Goal: Contribute content: Add original content to the website for others to see

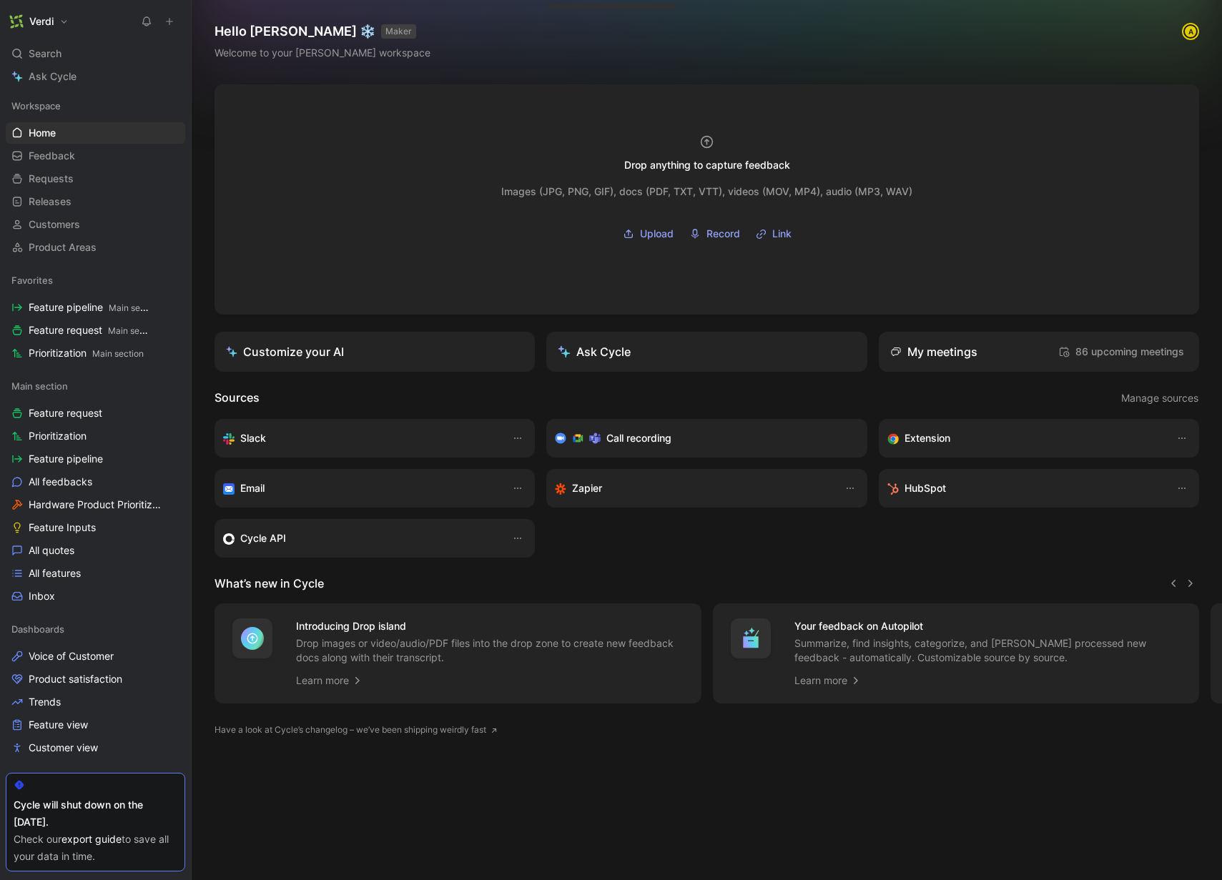
click at [170, 17] on icon at bounding box center [170, 21] width 10 height 10
click at [170, 30] on button at bounding box center [170, 21] width 20 height 20
click at [250, 49] on button "New request r" at bounding box center [265, 51] width 153 height 24
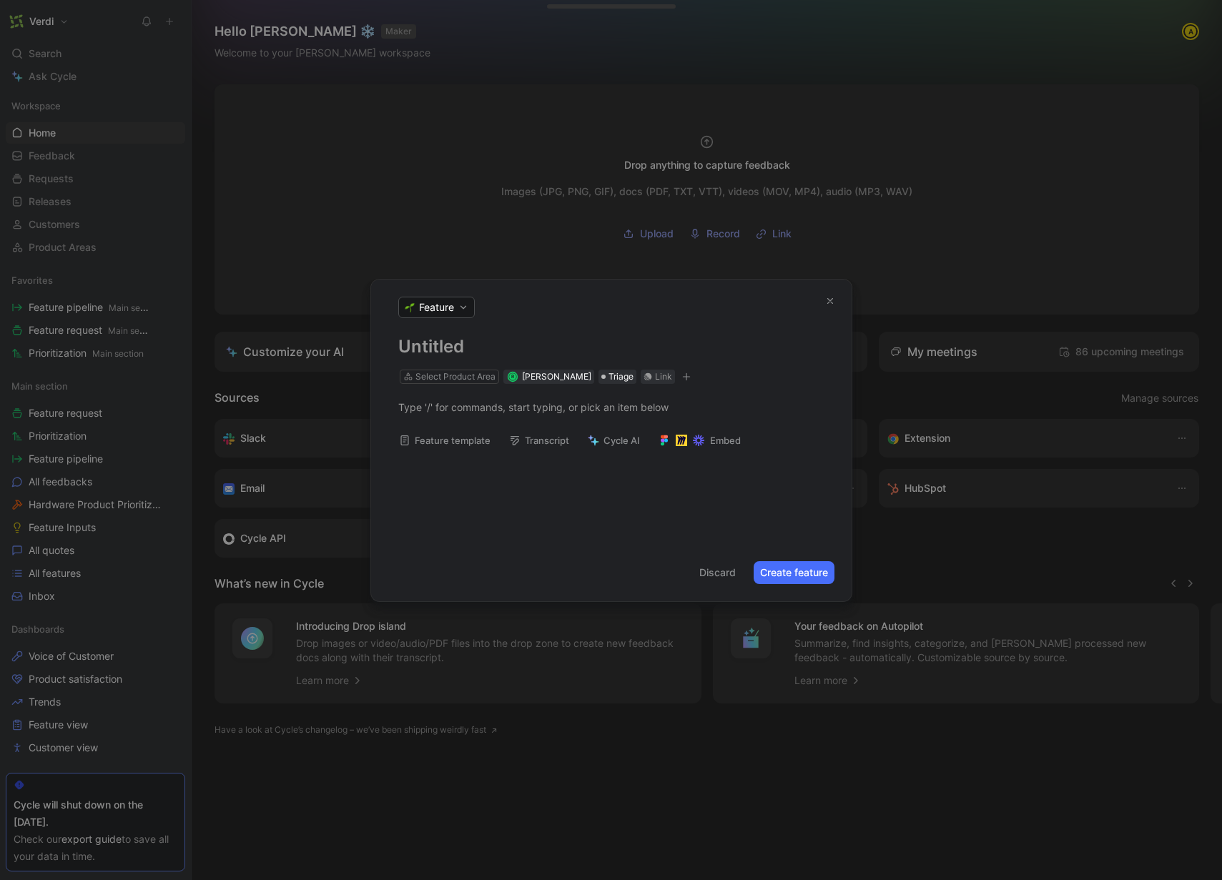
click at [830, 301] on icon "button" at bounding box center [830, 301] width 10 height 10
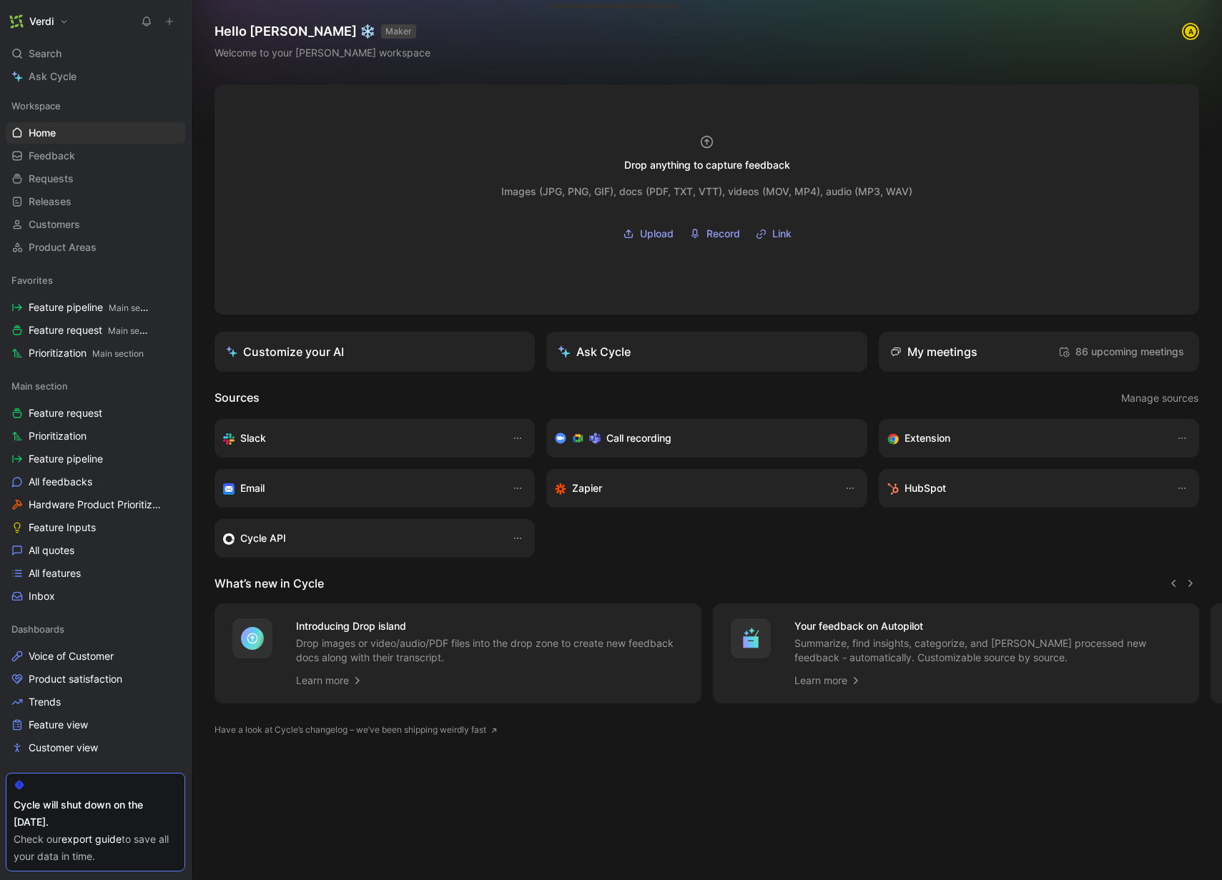
click at [175, 20] on button at bounding box center [170, 21] width 20 height 20
click at [235, 24] on button "New feedback c" at bounding box center [265, 27] width 153 height 24
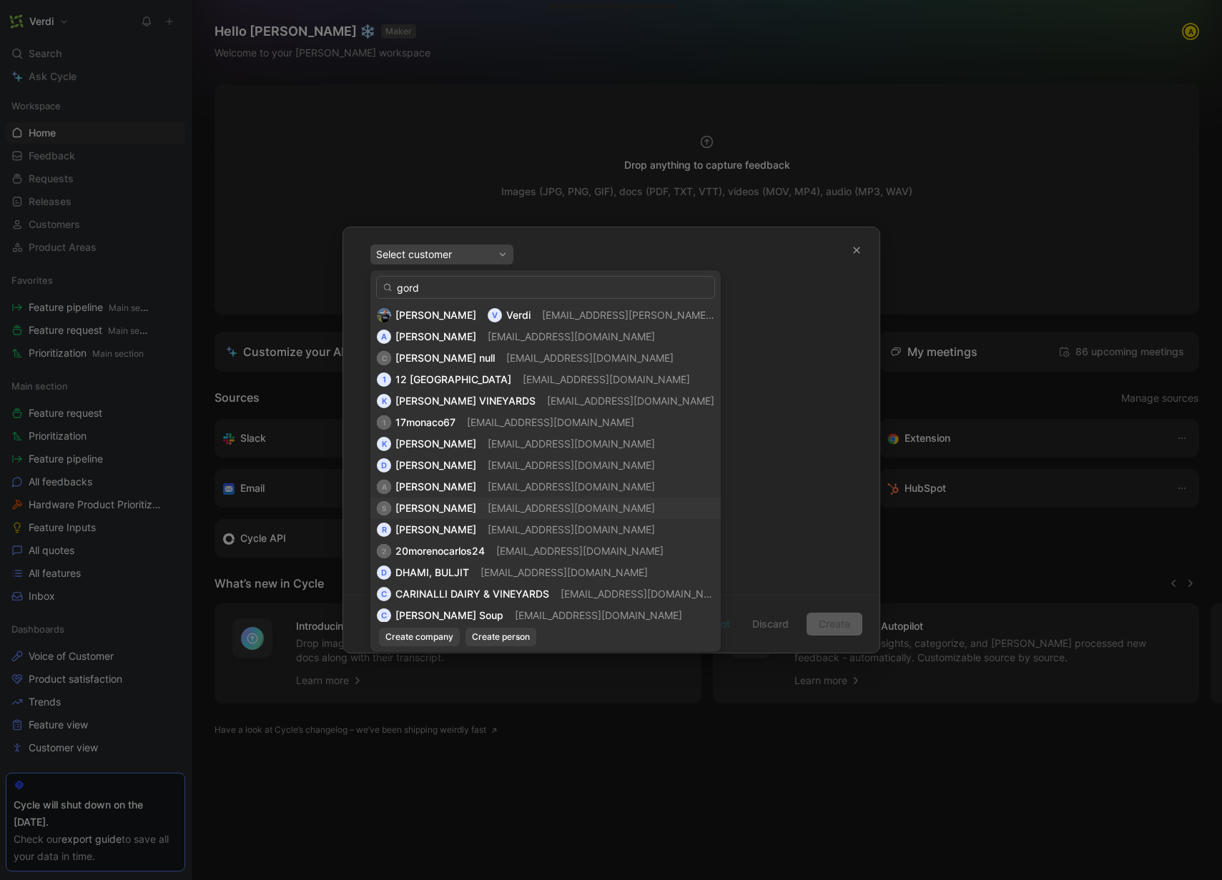
scroll to position [197, 0]
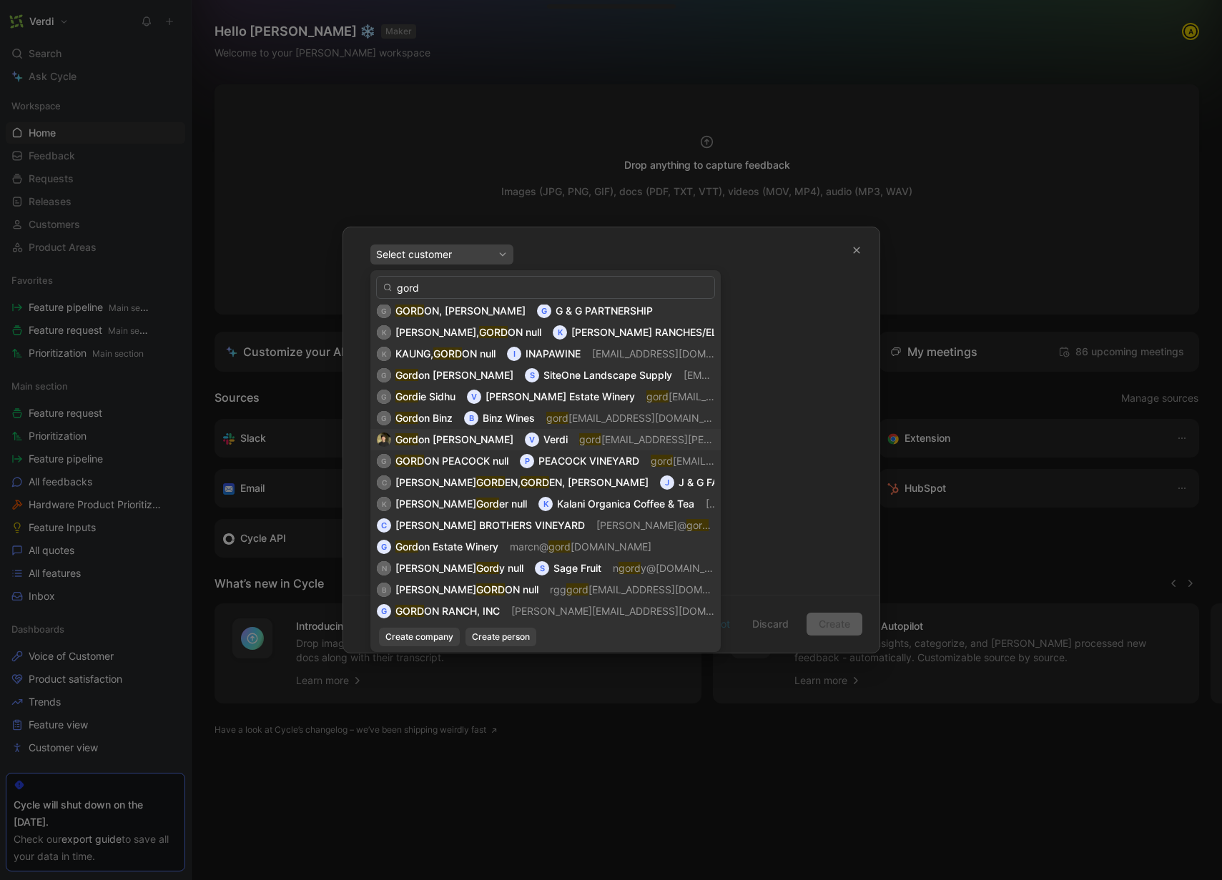
type input "gord"
click at [579, 438] on mark "gord" at bounding box center [590, 439] width 22 height 12
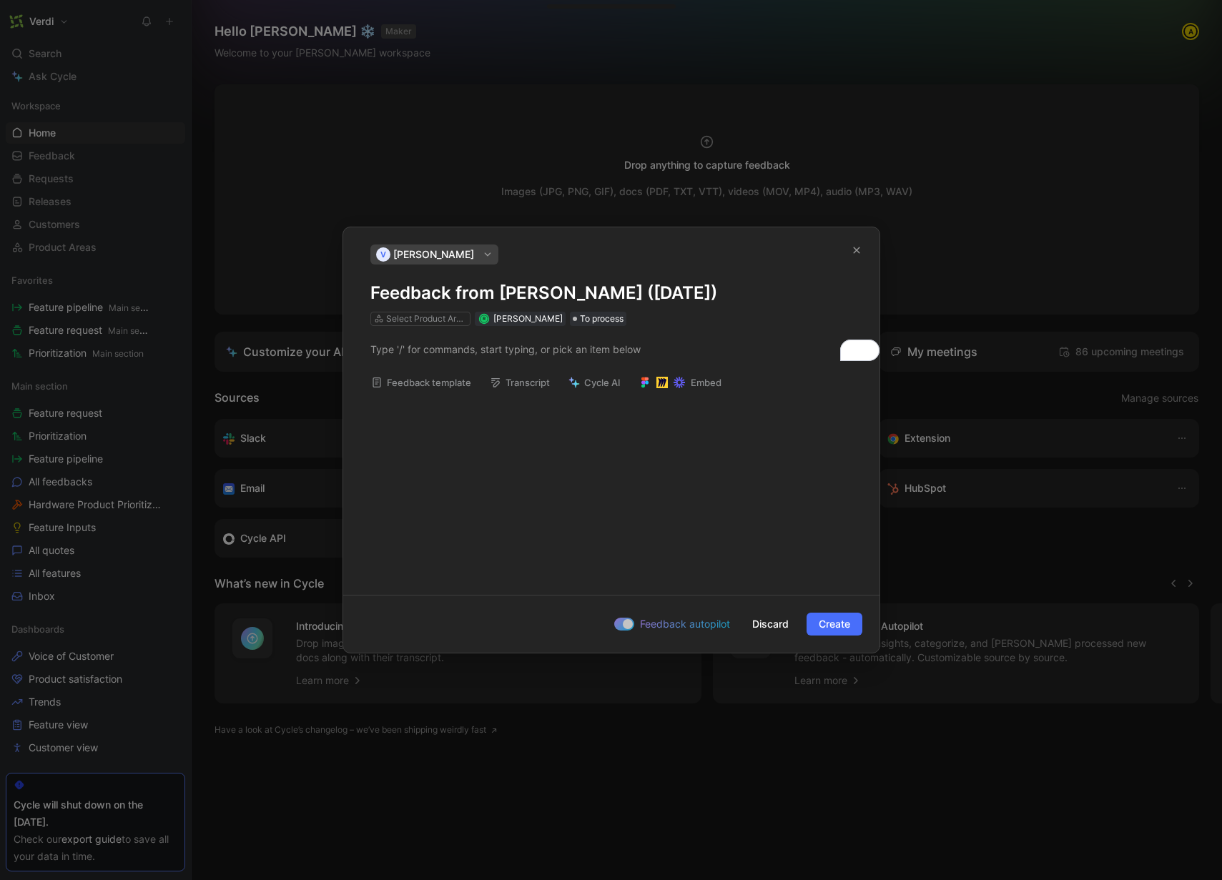
click at [373, 300] on h1 "Feedback from [PERSON_NAME] ([DATE])" at bounding box center [612, 293] width 482 height 23
click at [372, 295] on h1 "Feedback from [PERSON_NAME] ([DATE])" at bounding box center [612, 293] width 482 height 23
paste h1
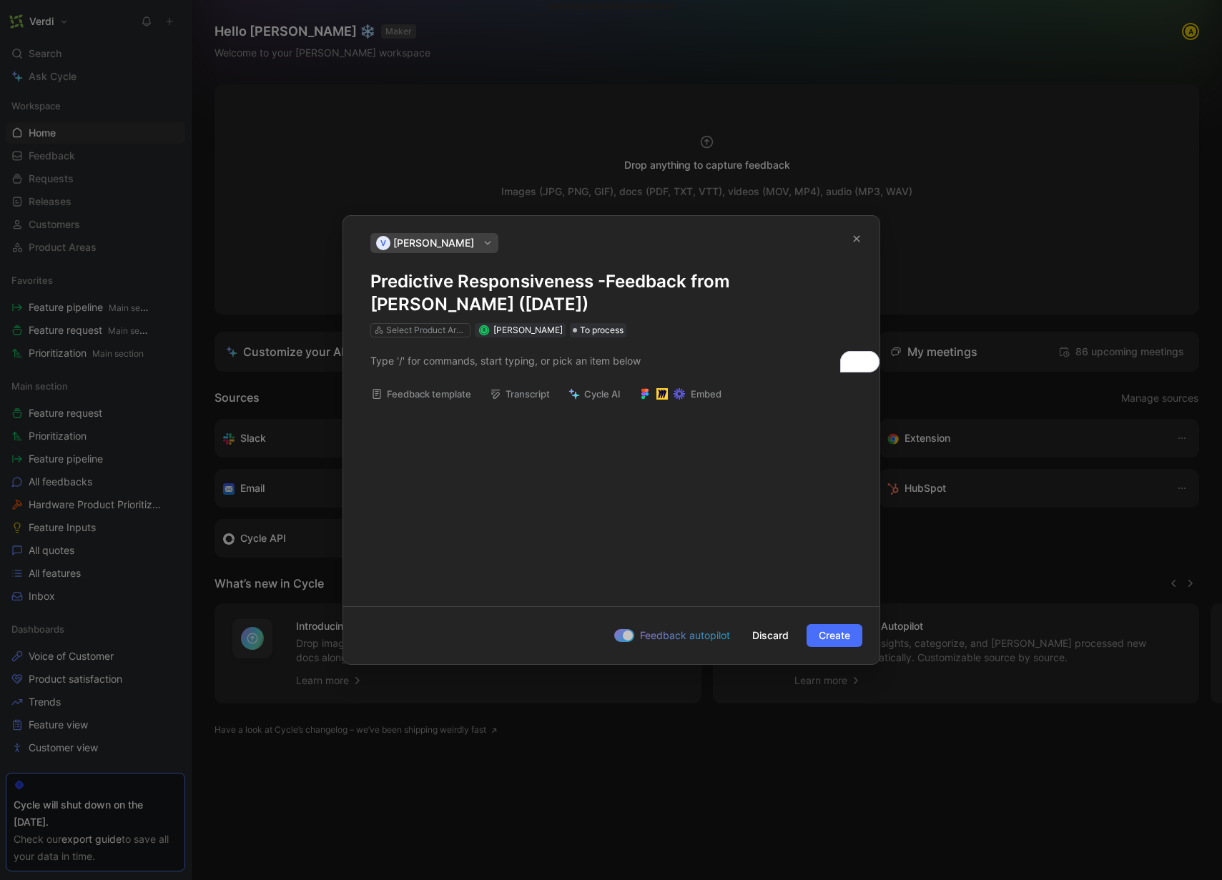
click at [663, 282] on h1 "Predictive Responsiveness - Feedback from [PERSON_NAME] ([DATE])" at bounding box center [612, 293] width 482 height 46
click at [446, 350] on p "To enrich screen reader interactions, please activate Accessibility in Grammarl…" at bounding box center [611, 361] width 536 height 24
click at [395, 365] on div "To enrich screen reader interactions, please activate Accessibility in Grammarl…" at bounding box center [612, 360] width 482 height 15
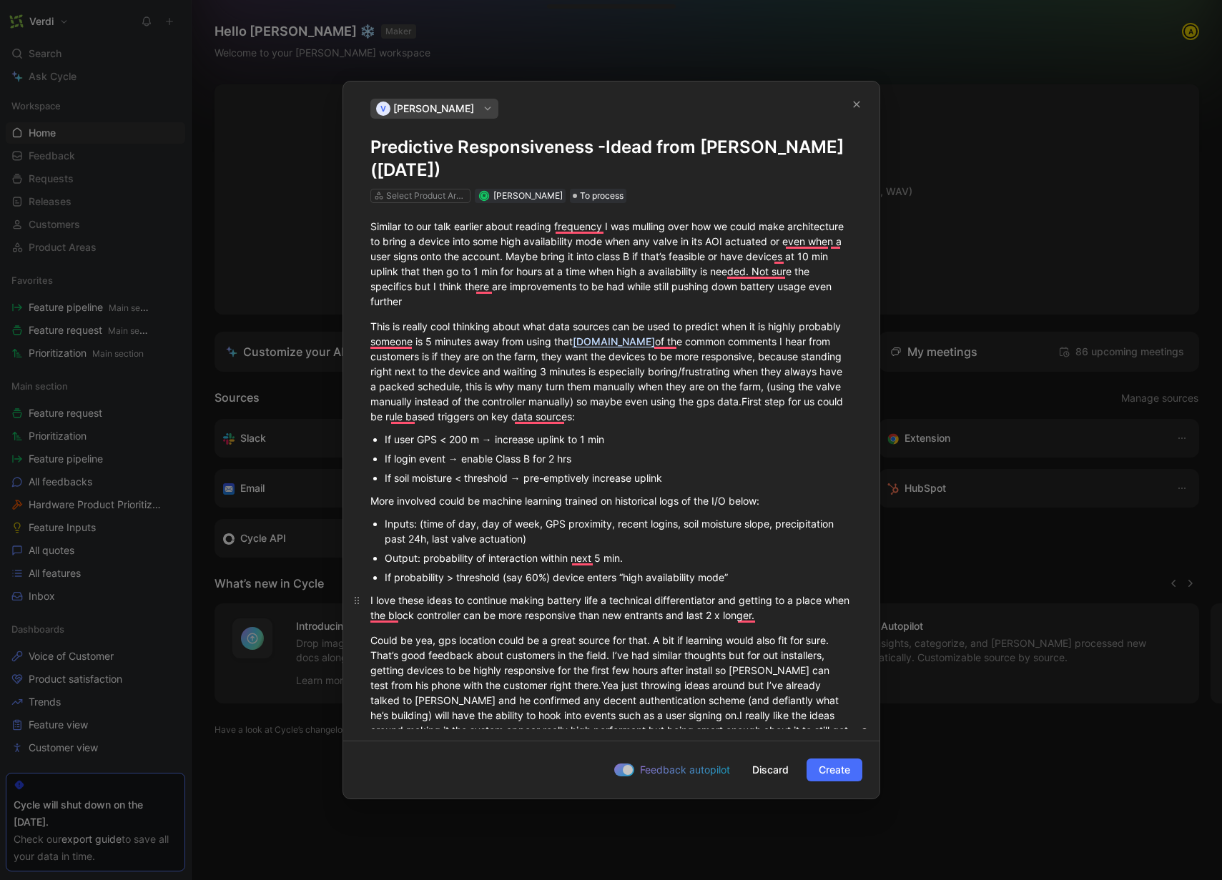
scroll to position [11, 0]
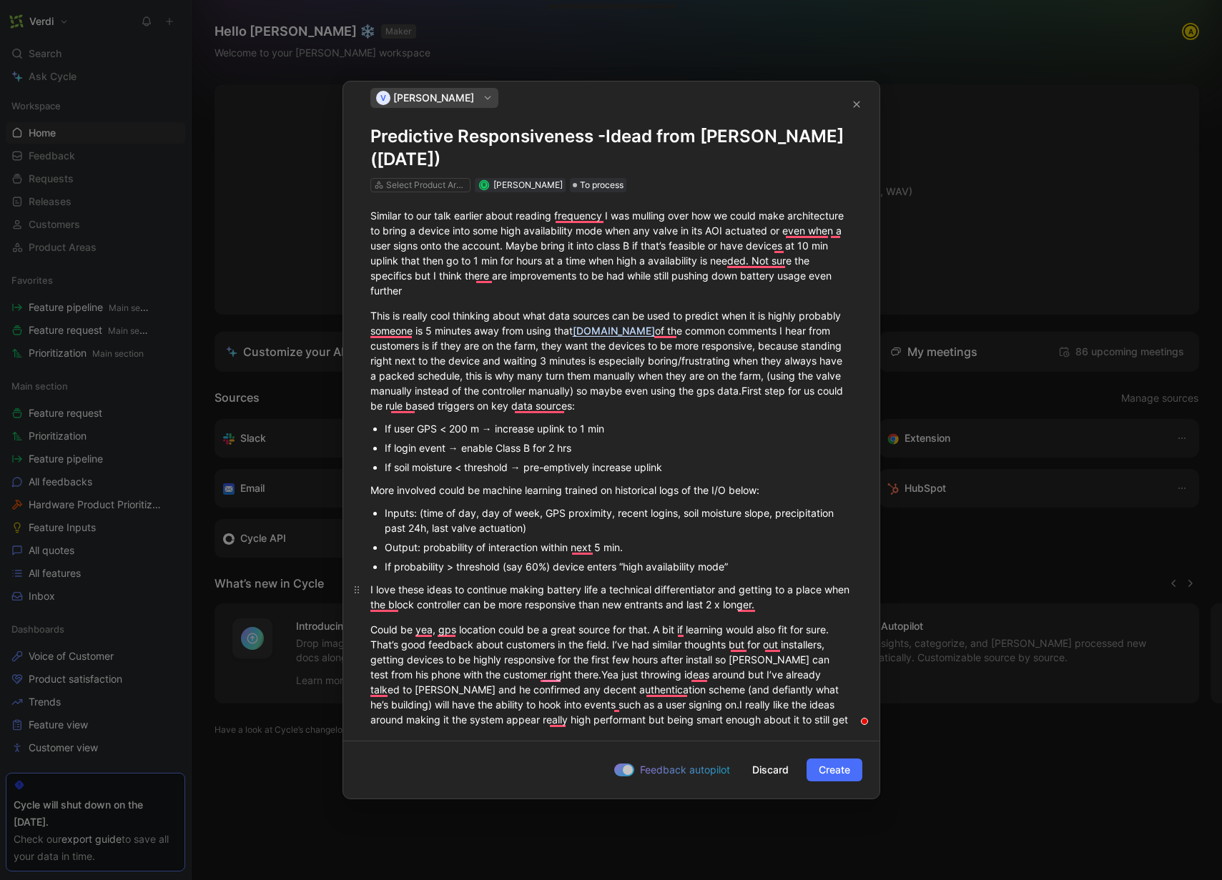
click at [844, 606] on div "I love these ideas to continue making battery life a technical differentiator a…" at bounding box center [612, 597] width 482 height 30
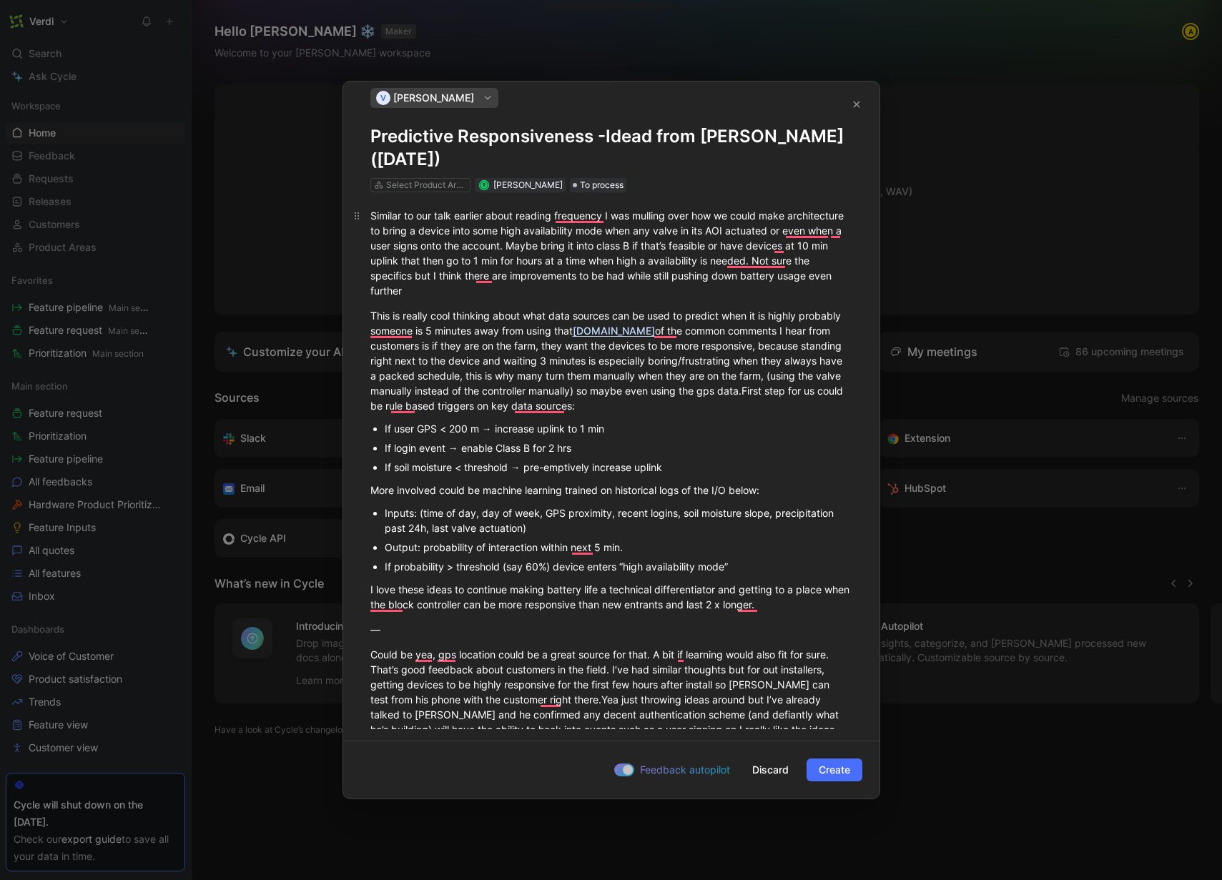
click at [541, 297] on div "Similar to our talk earlier about reading frequency I was mulling over how we c…" at bounding box center [612, 253] width 482 height 90
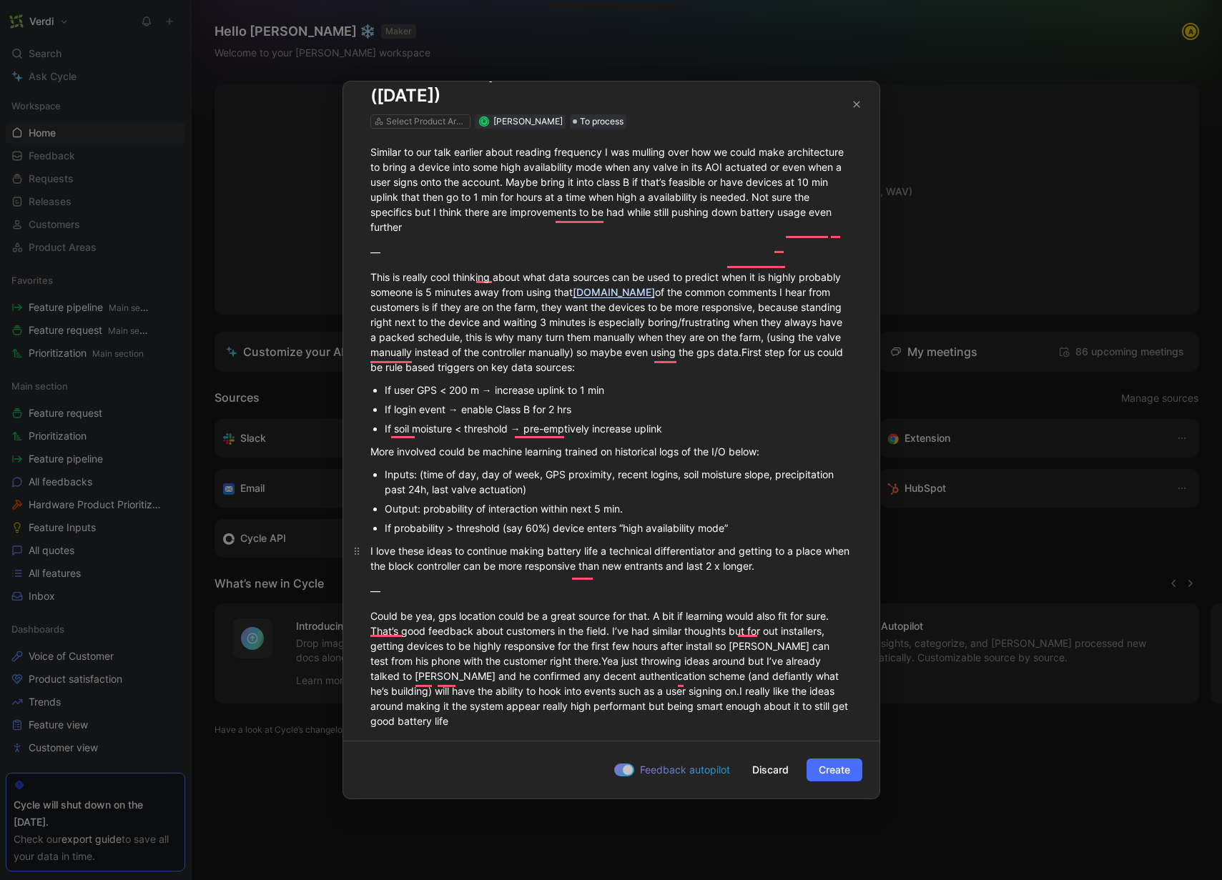
scroll to position [74, 0]
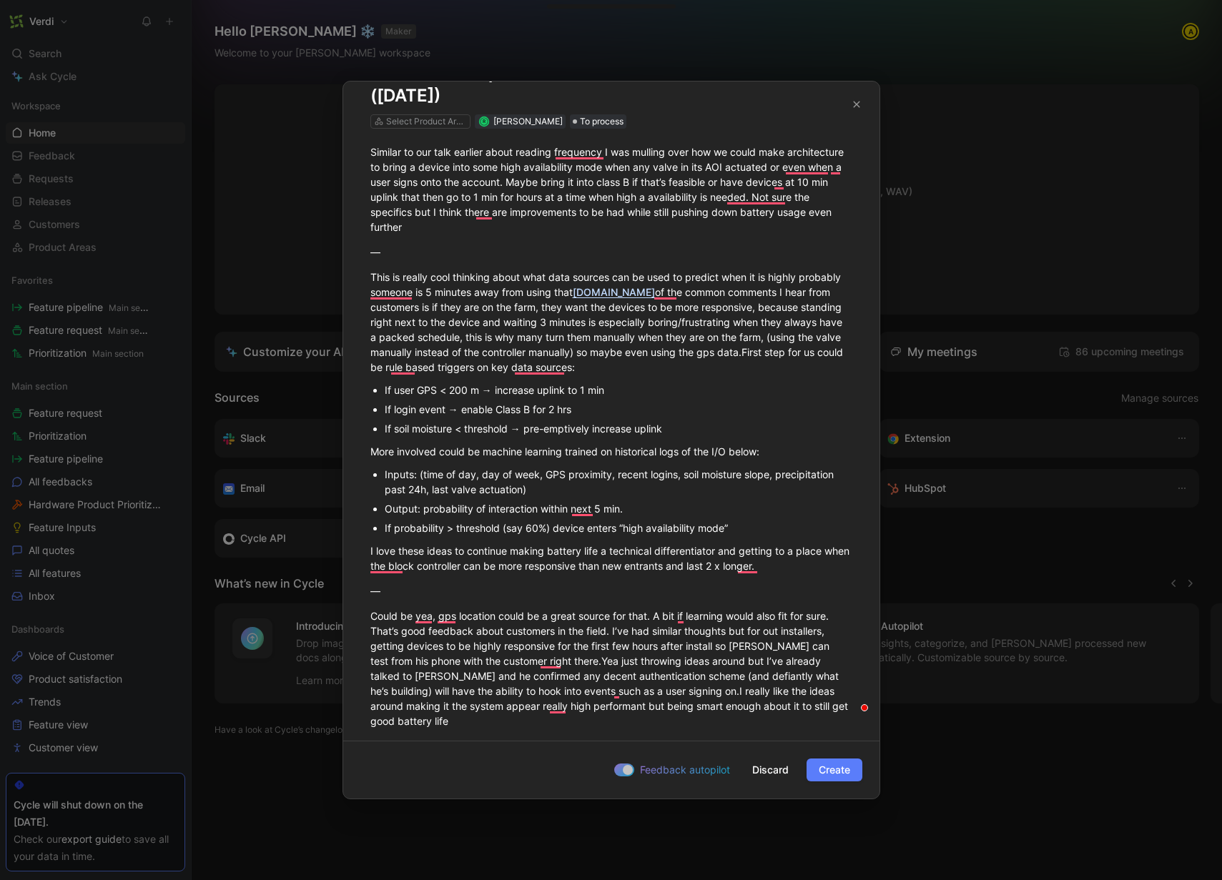
click at [834, 772] on span "Create" at bounding box center [834, 770] width 31 height 17
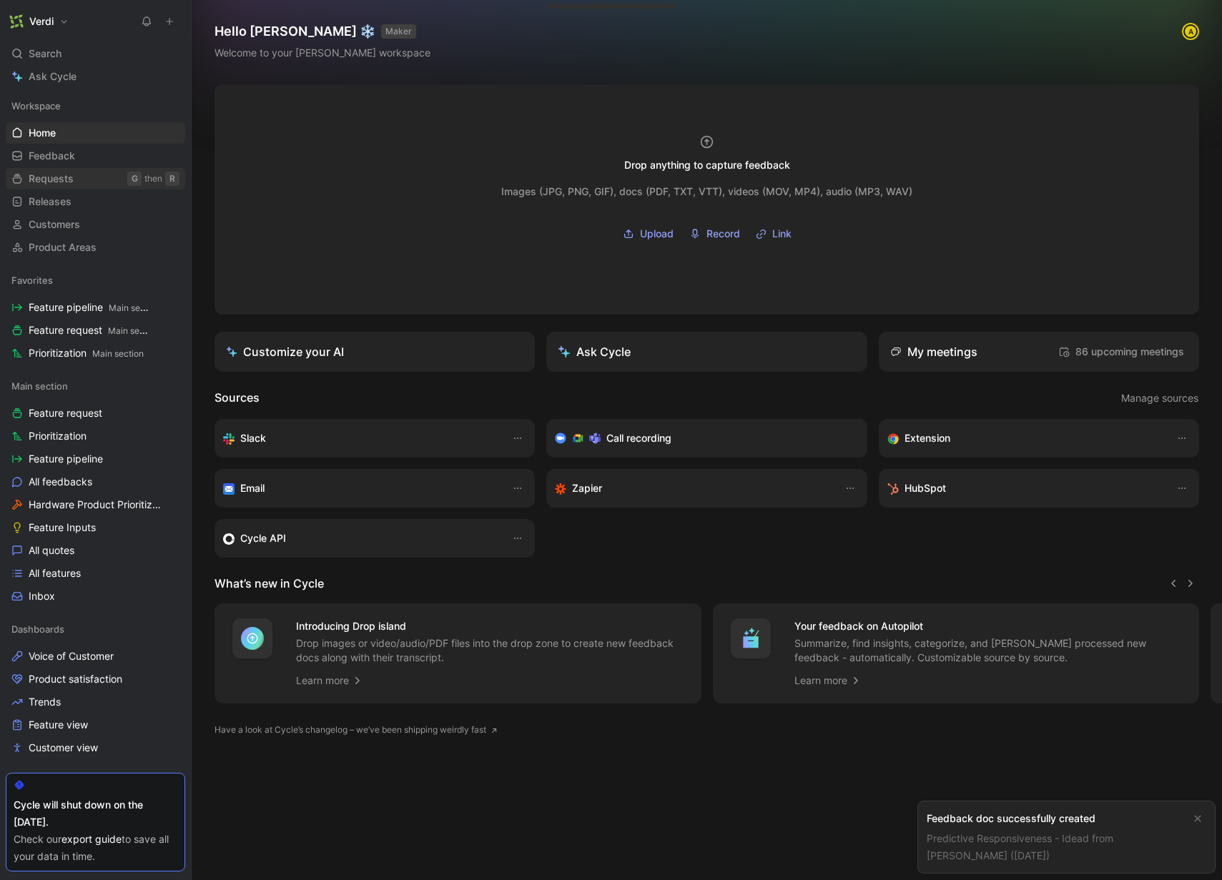
click at [87, 180] on link "Requests G then R" at bounding box center [96, 178] width 180 height 21
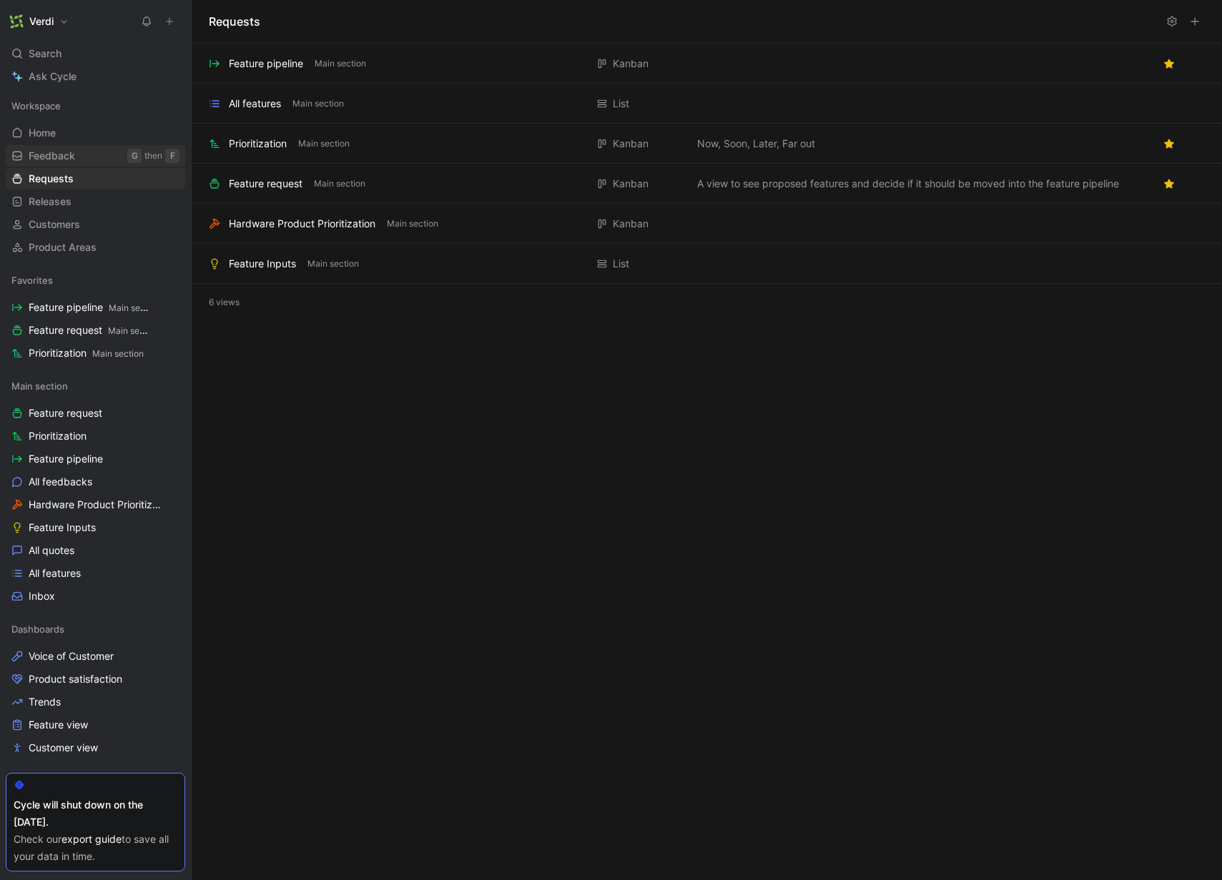
click at [78, 154] on link "Feedback G then F" at bounding box center [96, 155] width 180 height 21
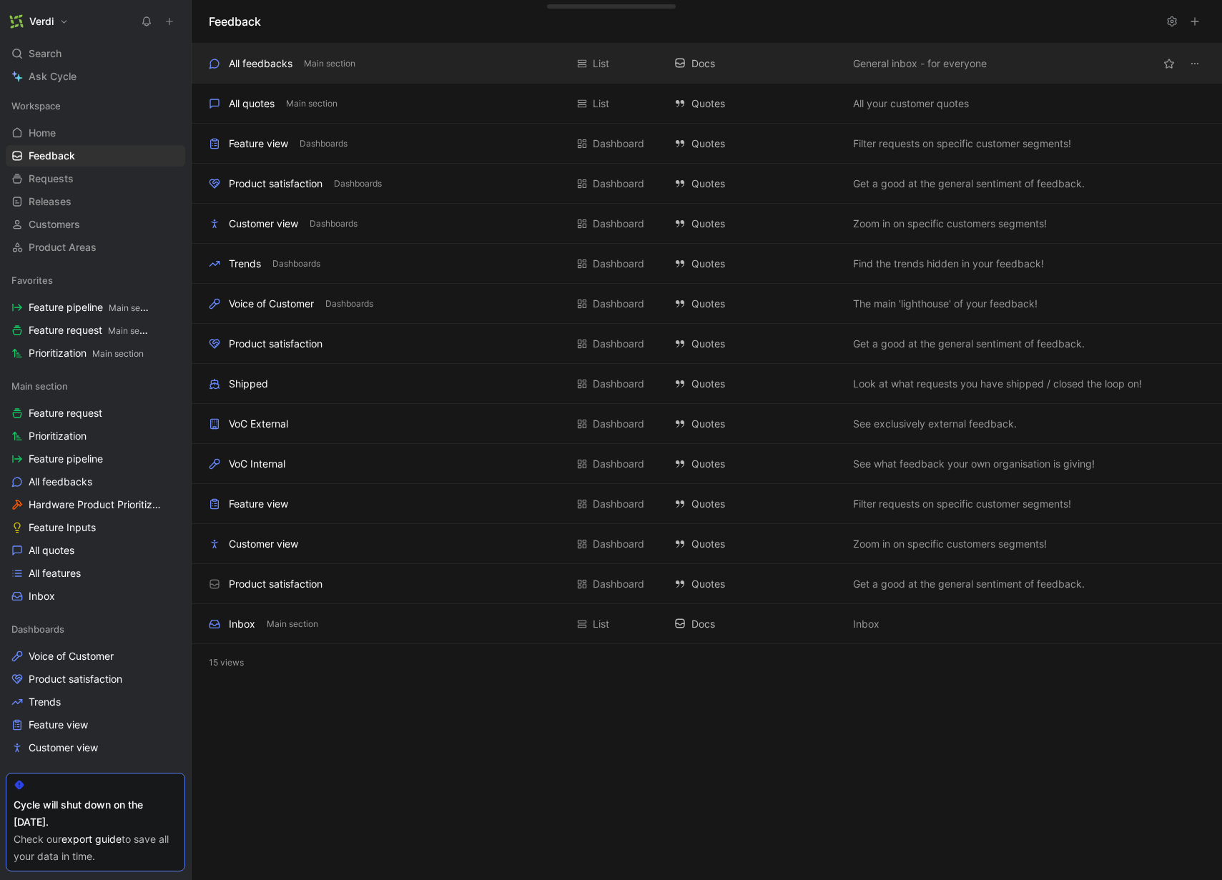
click at [253, 76] on div "All feedbacks Main section List Docs General inbox - for everyone" at bounding box center [707, 64] width 1031 height 40
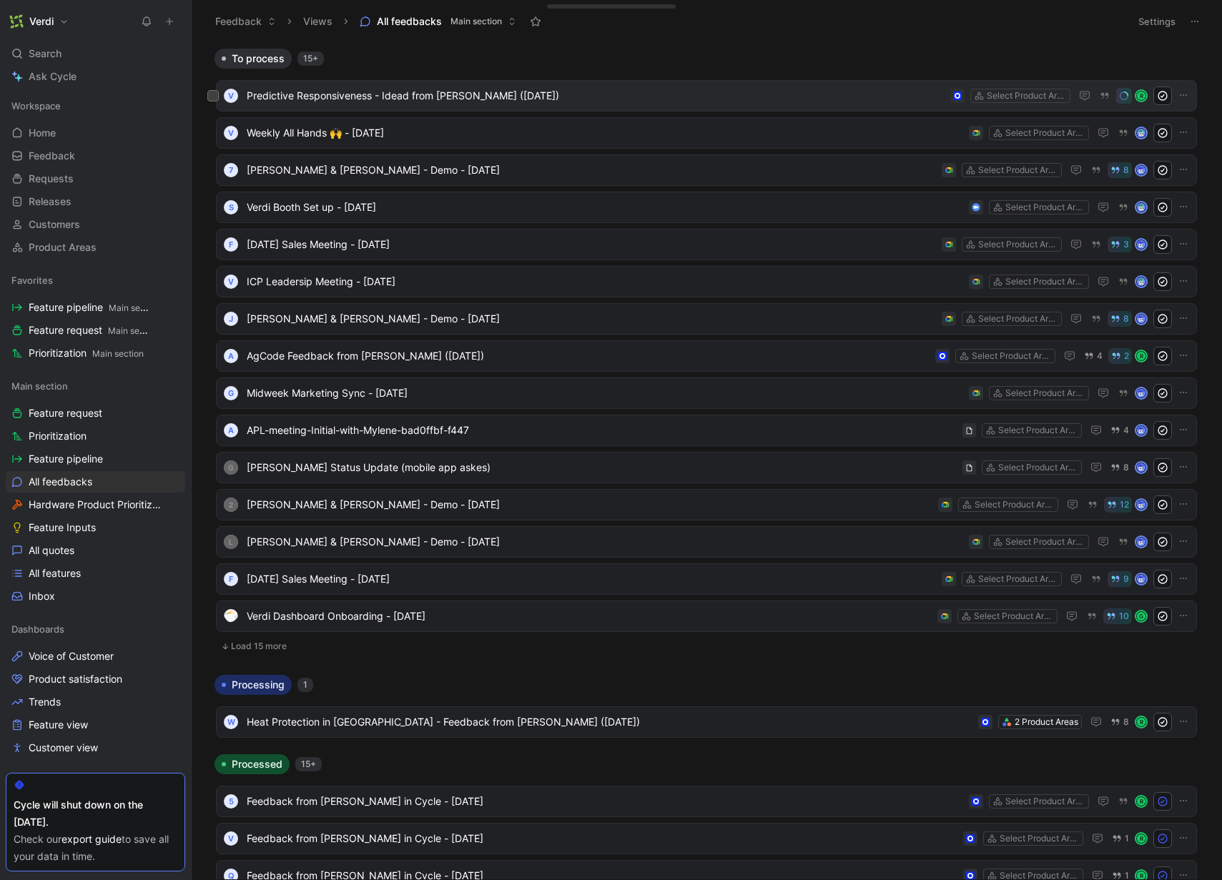
click at [320, 95] on span "Predictive Responsiveness - Idead from [PERSON_NAME] ([DATE])" at bounding box center [596, 95] width 698 height 17
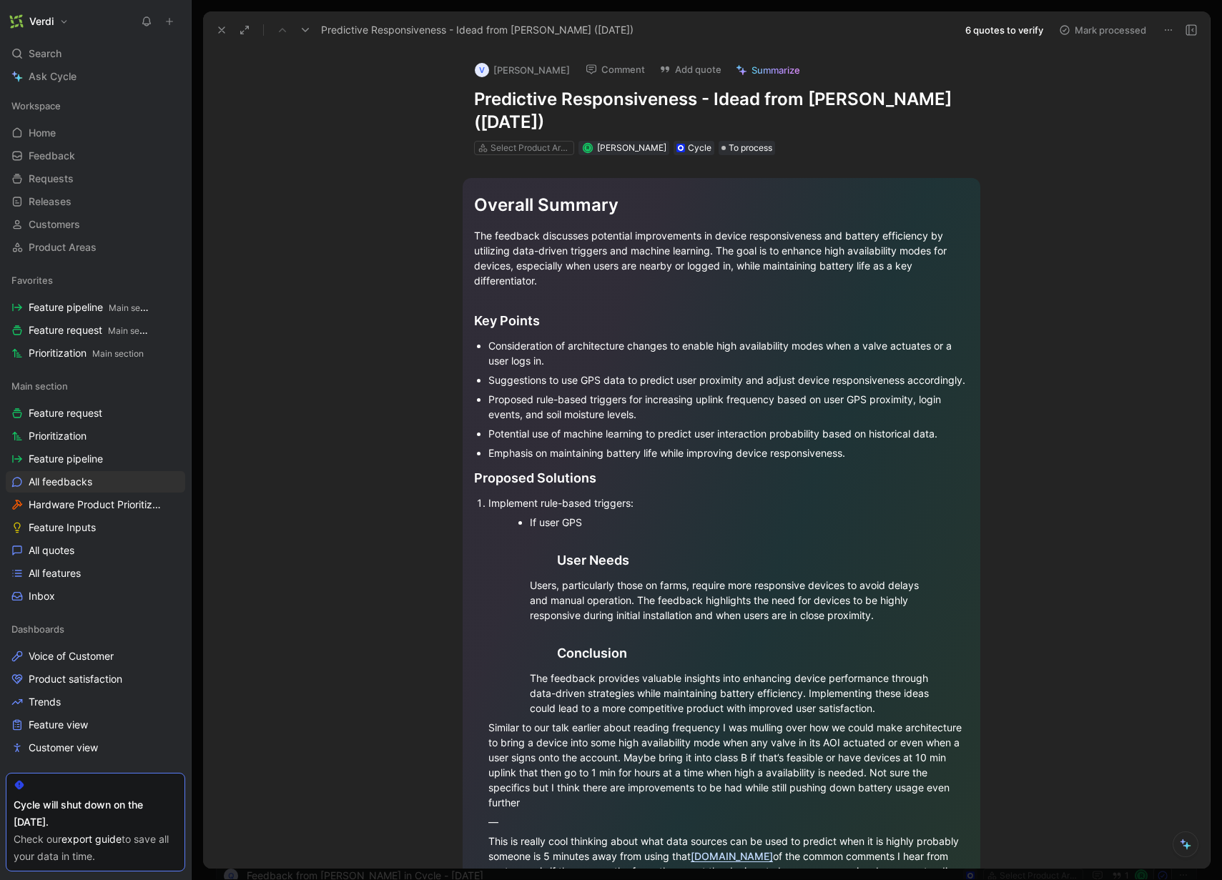
click at [992, 32] on button "6 quotes to verify" at bounding box center [1004, 30] width 91 height 20
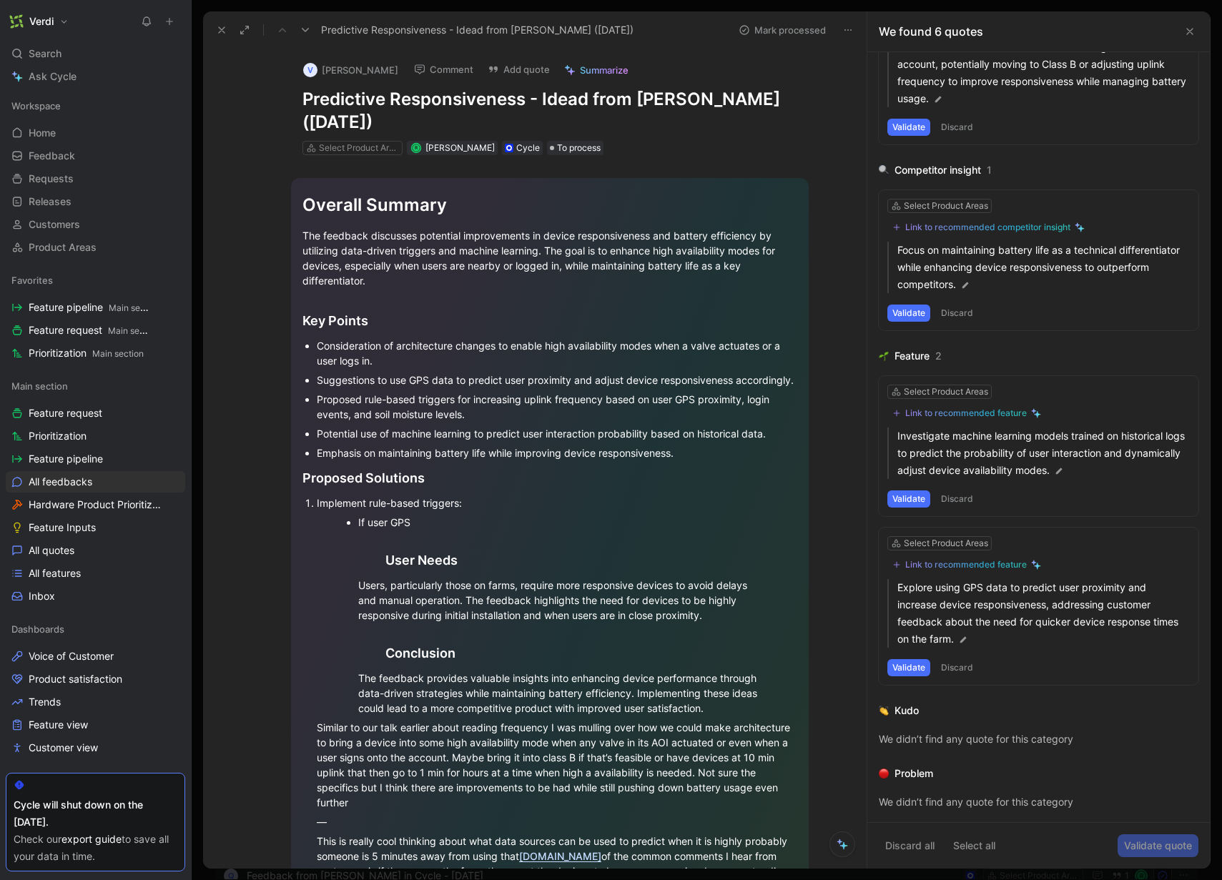
click at [1187, 31] on icon at bounding box center [1189, 31] width 11 height 11
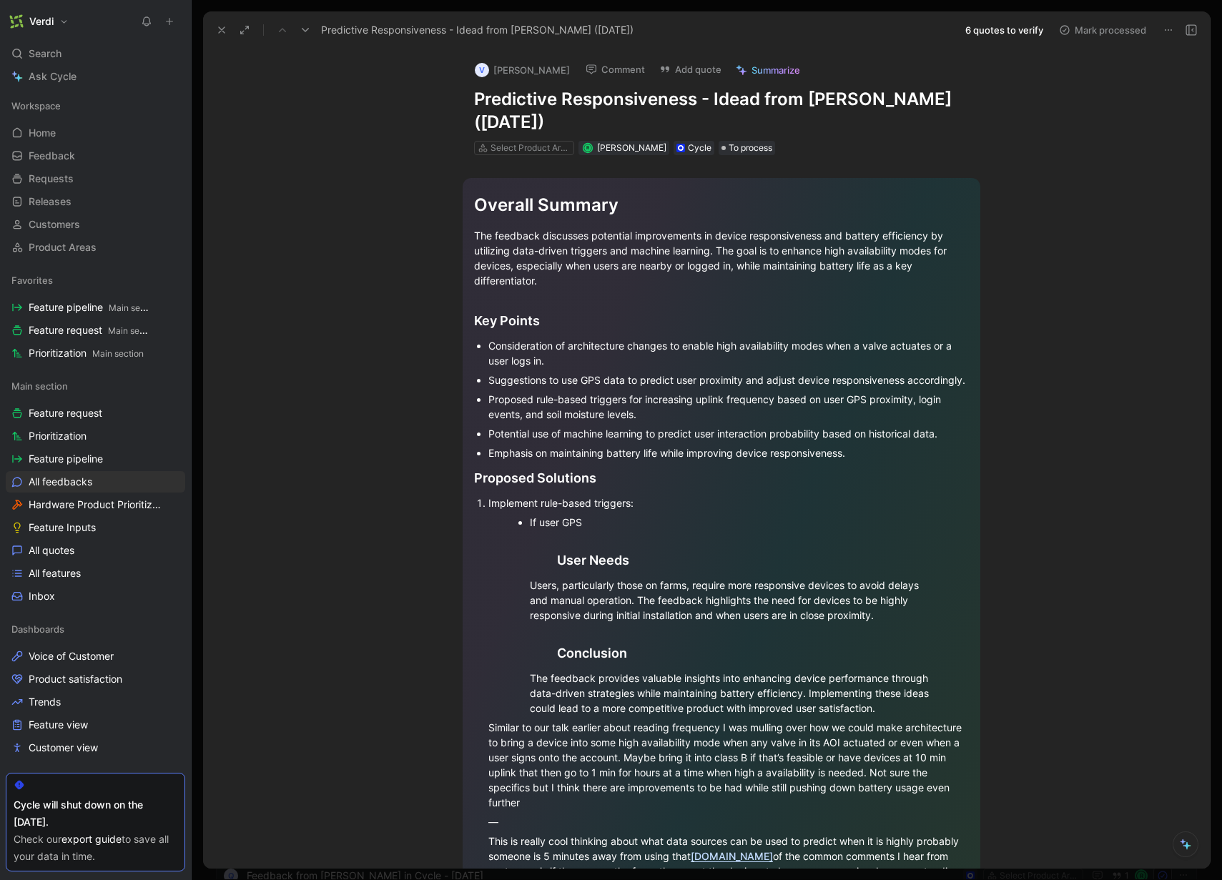
click at [223, 27] on icon at bounding box center [221, 29] width 11 height 11
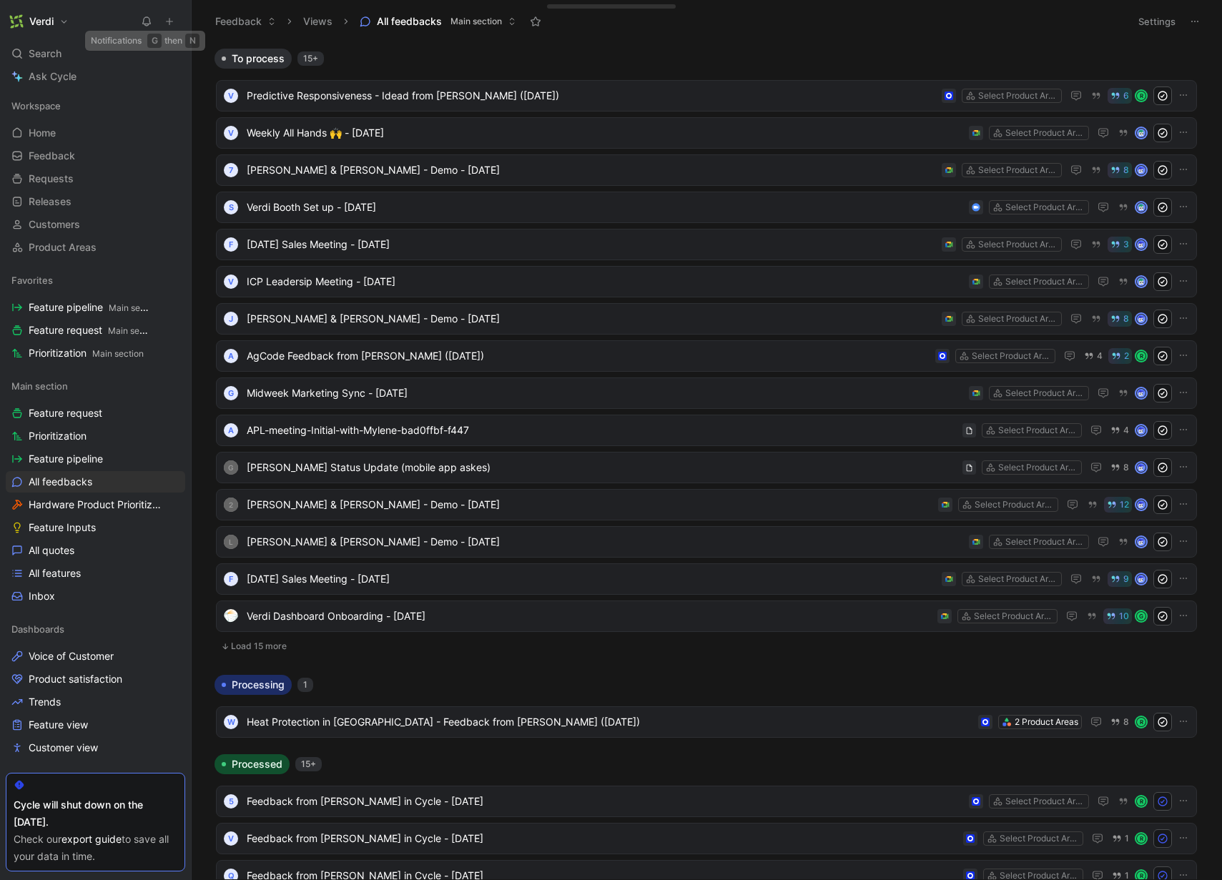
click at [169, 21] on icon at bounding box center [170, 21] width 10 height 10
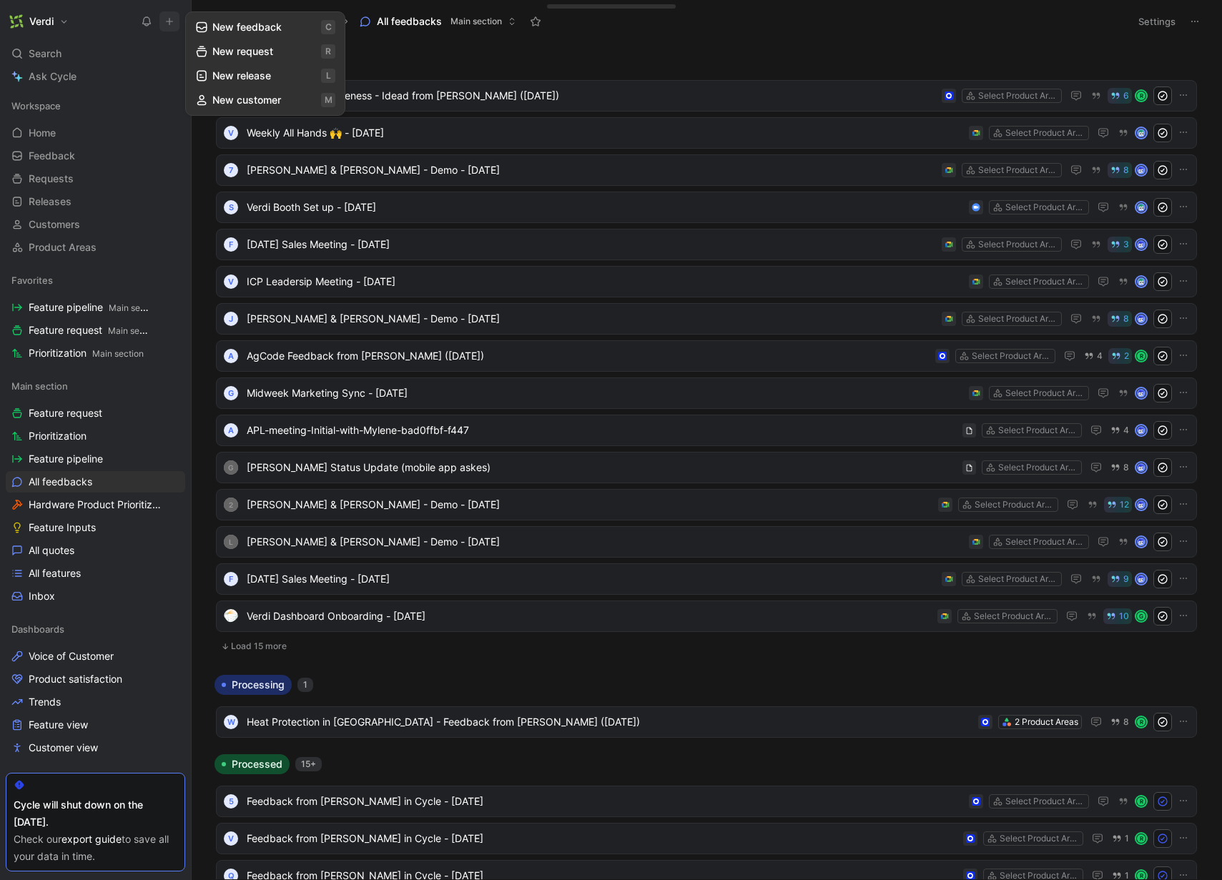
click at [234, 47] on button "New request r" at bounding box center [265, 51] width 153 height 24
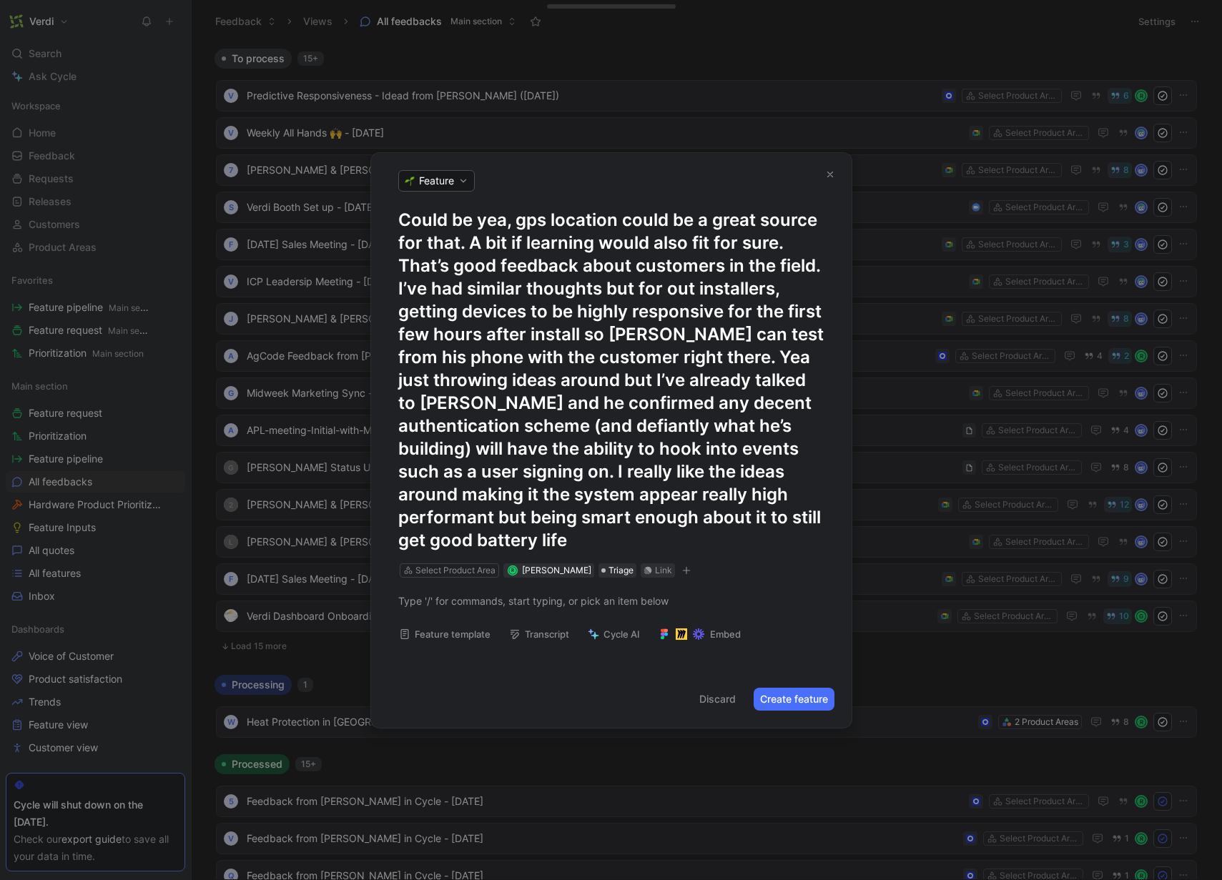
drag, startPoint x: 817, startPoint y: 533, endPoint x: 397, endPoint y: 239, distance: 512.5
click at [397, 239] on div "Could be yea, gps location could be a great source for that. A bit if learning …" at bounding box center [611, 394] width 481 height 371
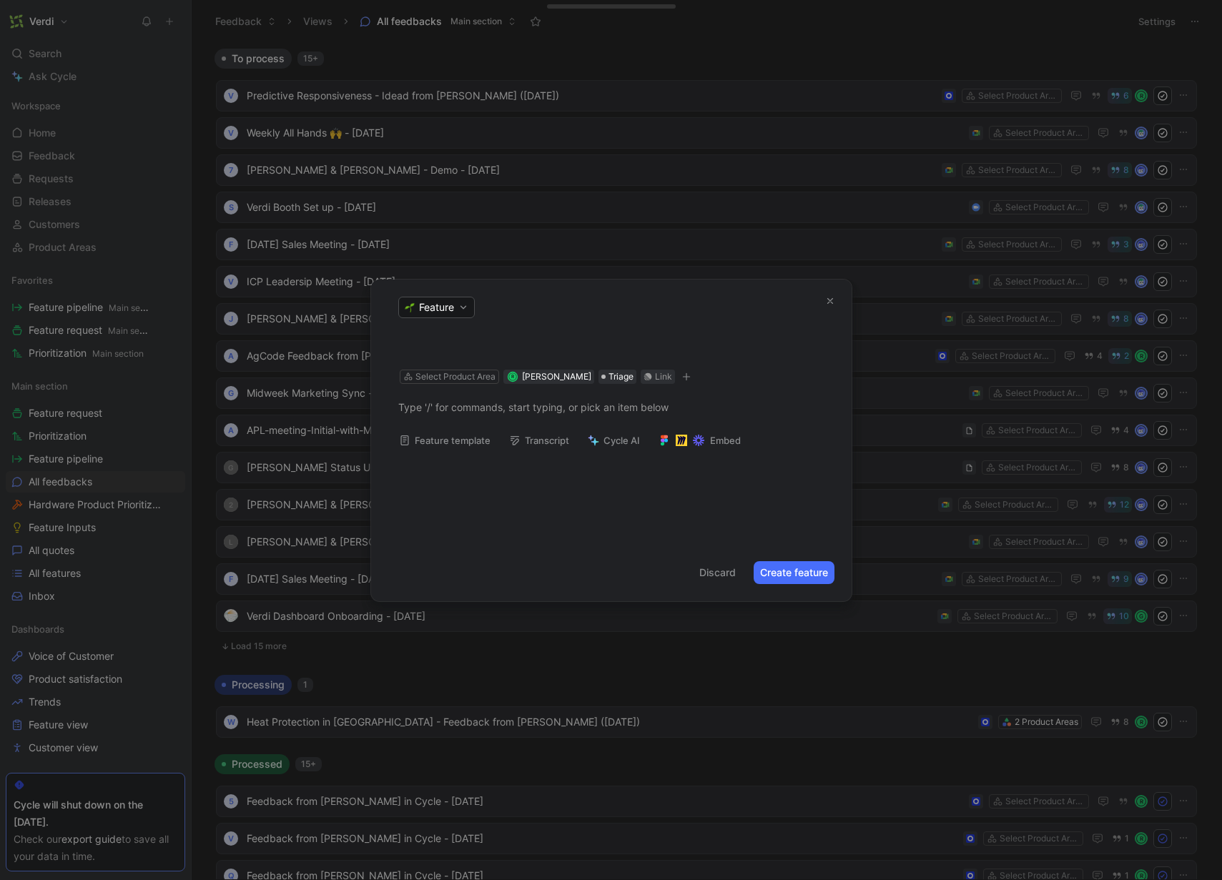
click at [447, 437] on button "Feature template" at bounding box center [445, 441] width 104 height 20
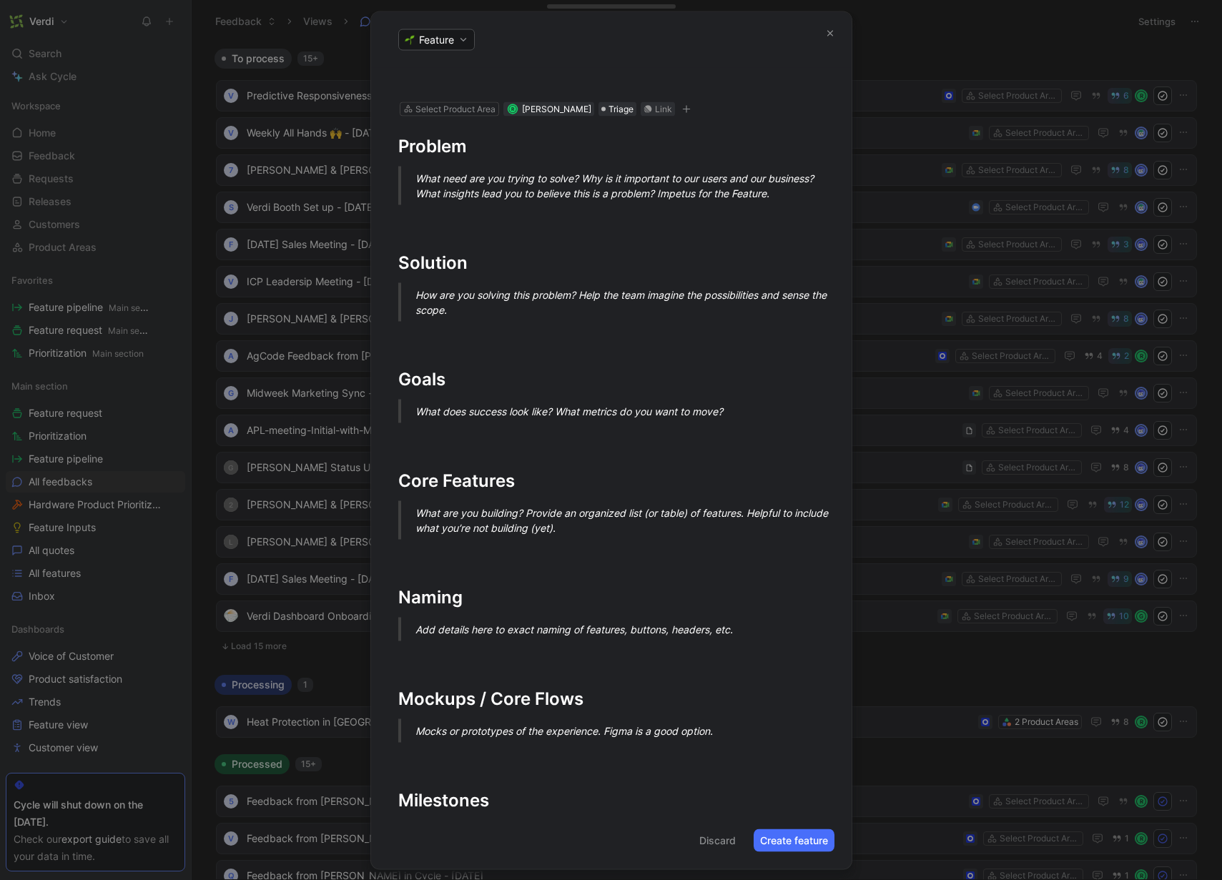
drag, startPoint x: 473, startPoint y: 182, endPoint x: 489, endPoint y: 98, distance: 86.0
click at [473, 182] on div "What need are you trying to solve? Why is it important to our users and our bus…" at bounding box center [629, 185] width 426 height 30
click at [526, 39] on header "Feature" at bounding box center [611, 39] width 481 height 56
click at [471, 60] on header "Feature" at bounding box center [611, 39] width 481 height 56
click at [463, 67] on div "Feature Select Product Area R [PERSON_NAME] Triage Link Problem What need are y…" at bounding box center [611, 440] width 481 height 858
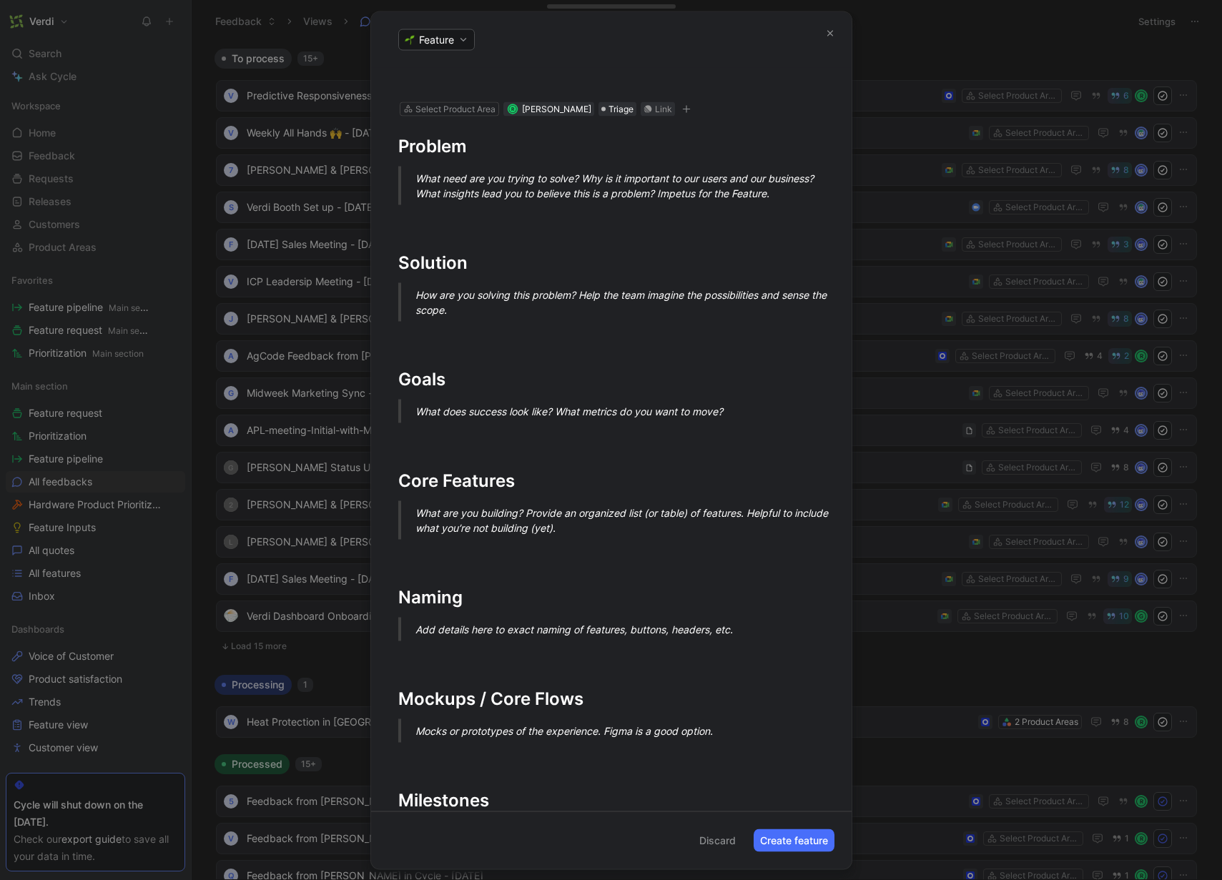
click at [446, 78] on h1 at bounding box center [611, 78] width 426 height 23
click at [479, 238] on h1 "Solution" at bounding box center [611, 256] width 481 height 50
click at [475, 222] on div "To enrich screen reader interactions, please activate Accessibility in Grammarl…" at bounding box center [611, 217] width 426 height 15
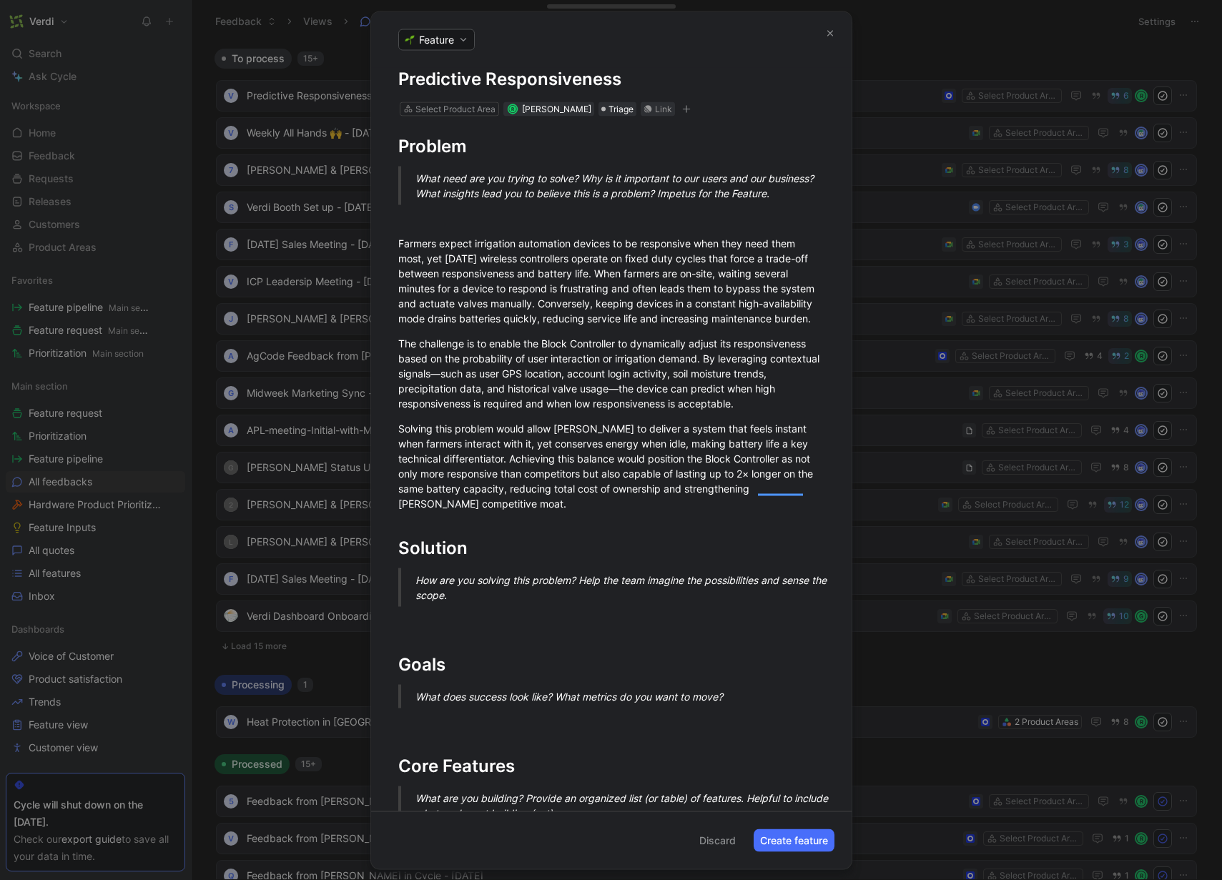
scroll to position [537, 0]
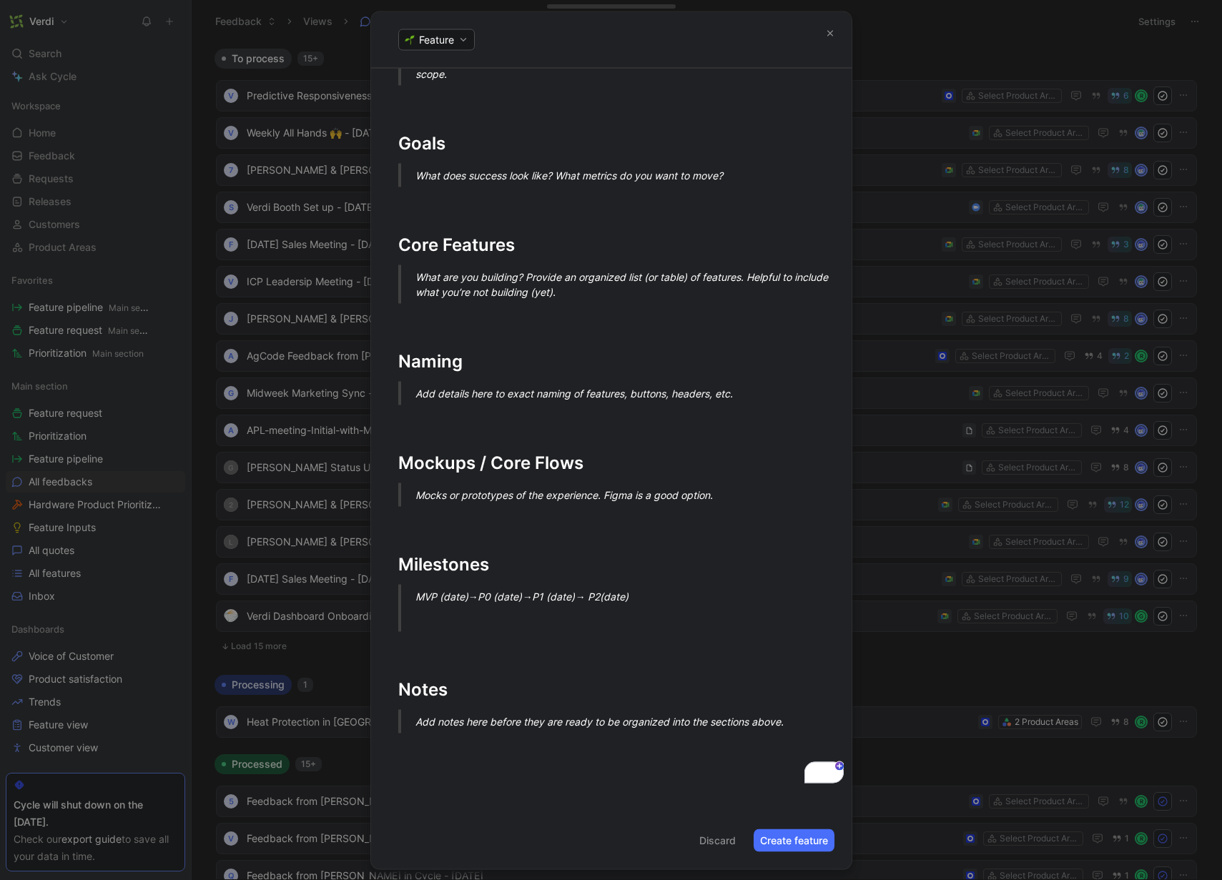
click at [448, 758] on div "Problem What need are you trying to solve? Why is it important to our users and…" at bounding box center [611, 194] width 481 height 1200
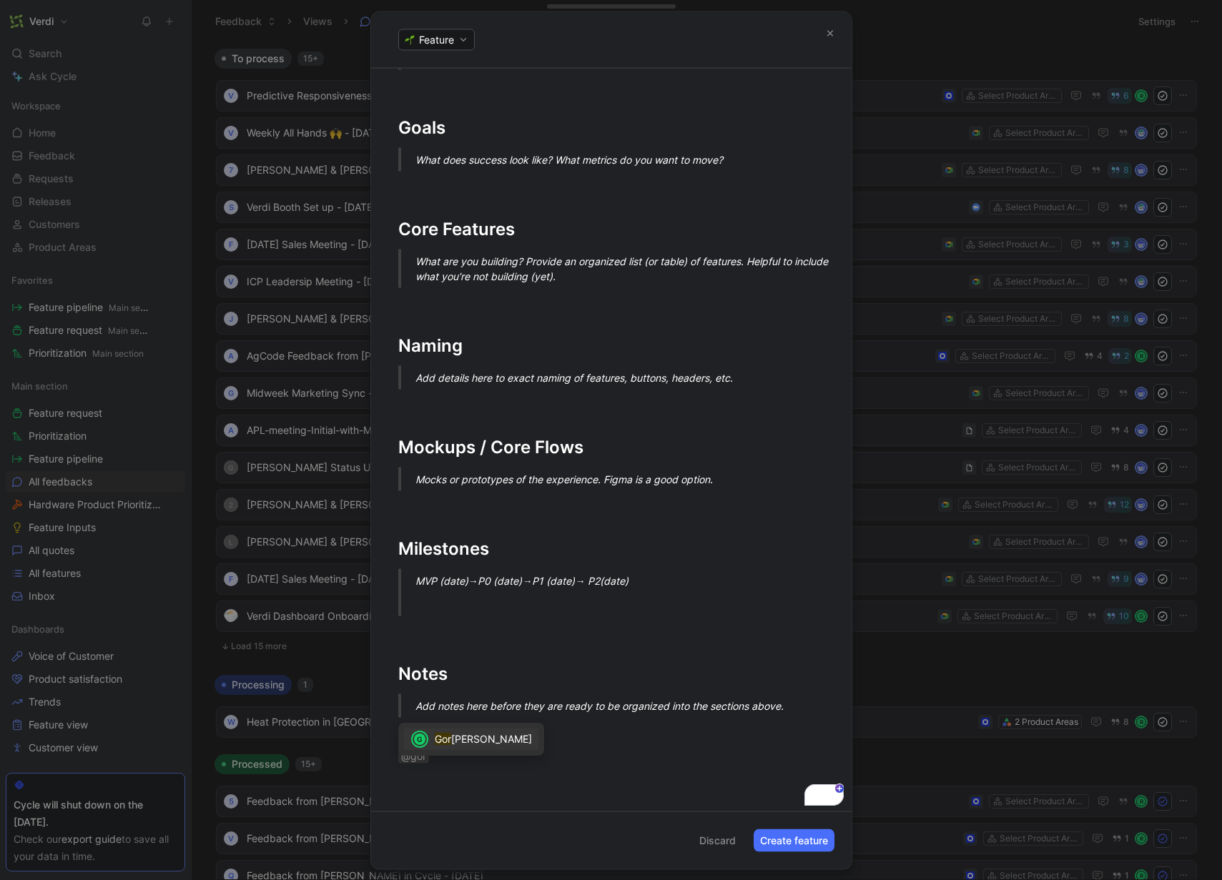
scroll to position [535, 0]
click at [446, 738] on mark "Gor" at bounding box center [443, 739] width 16 height 12
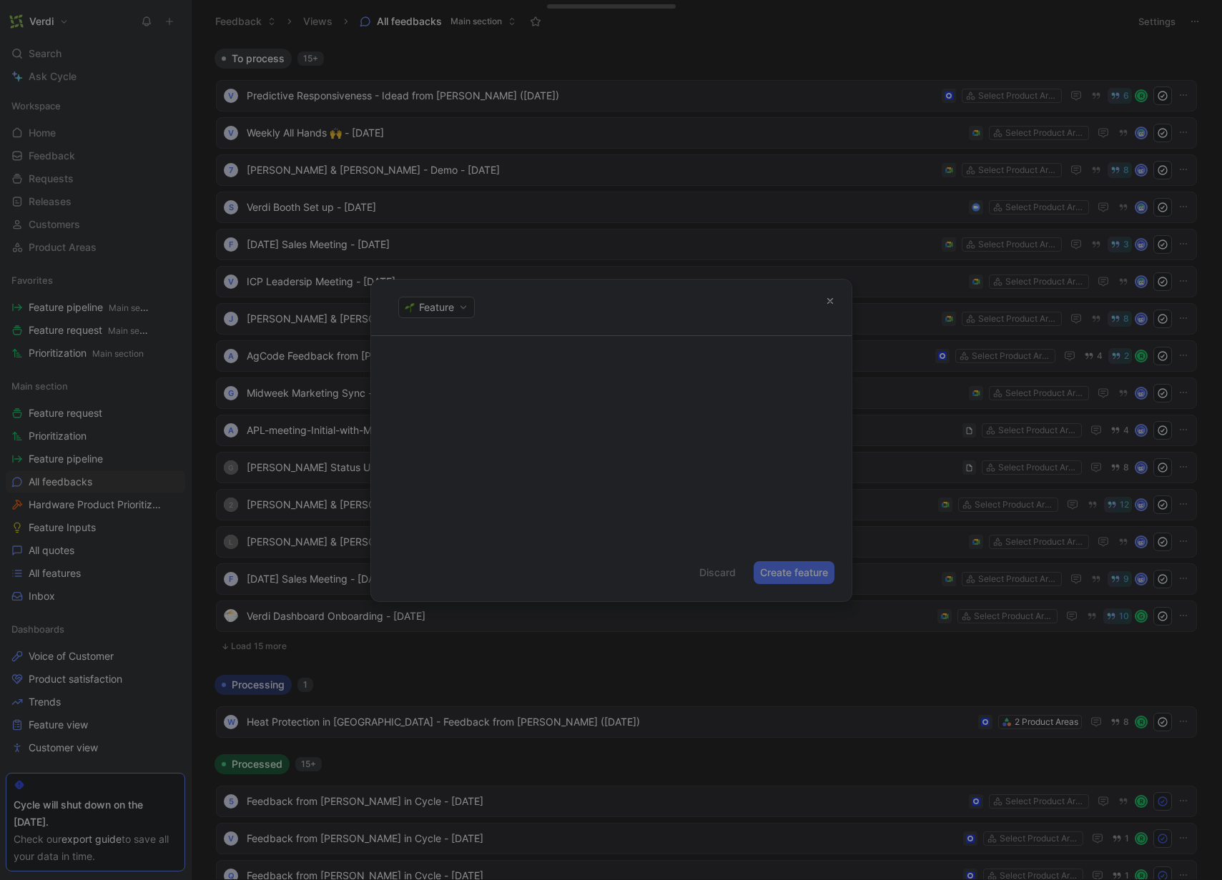
scroll to position [0, 0]
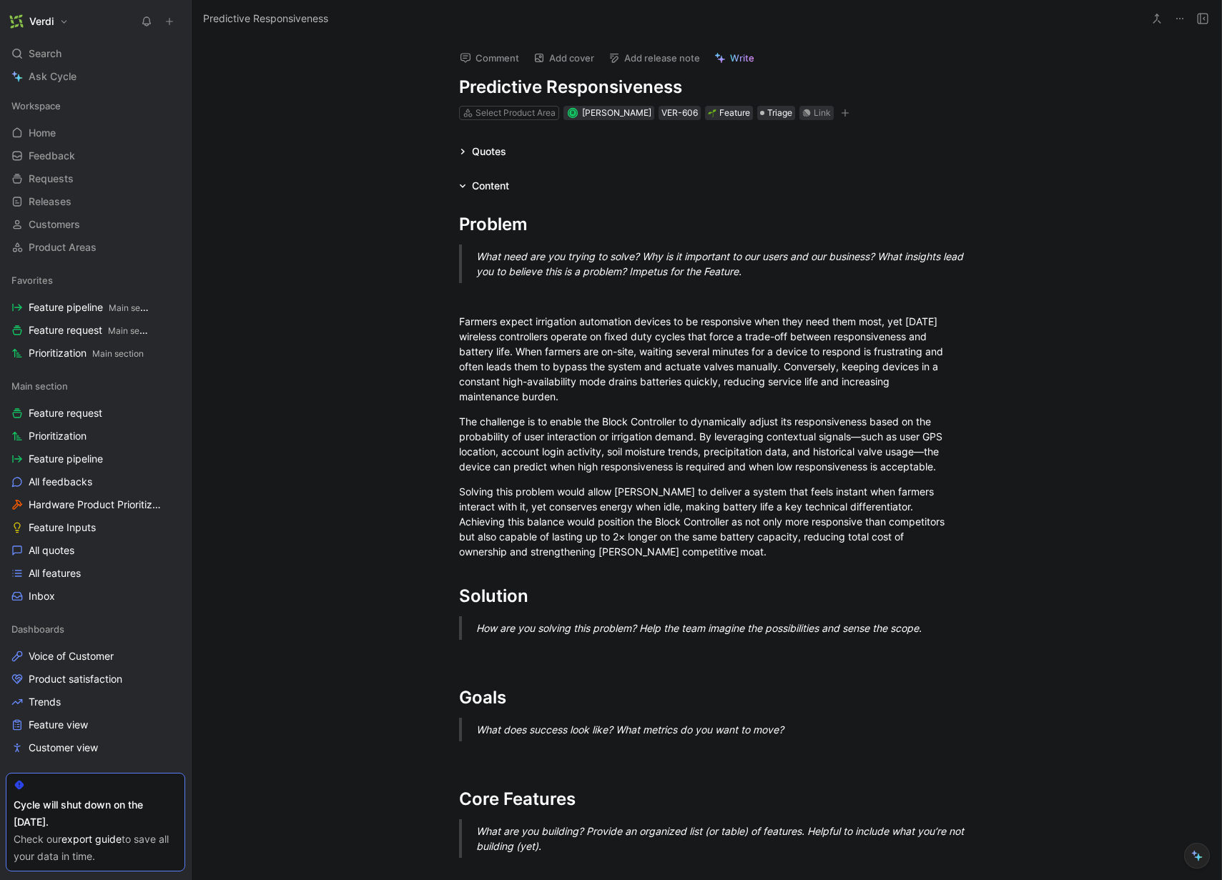
scroll to position [944, 0]
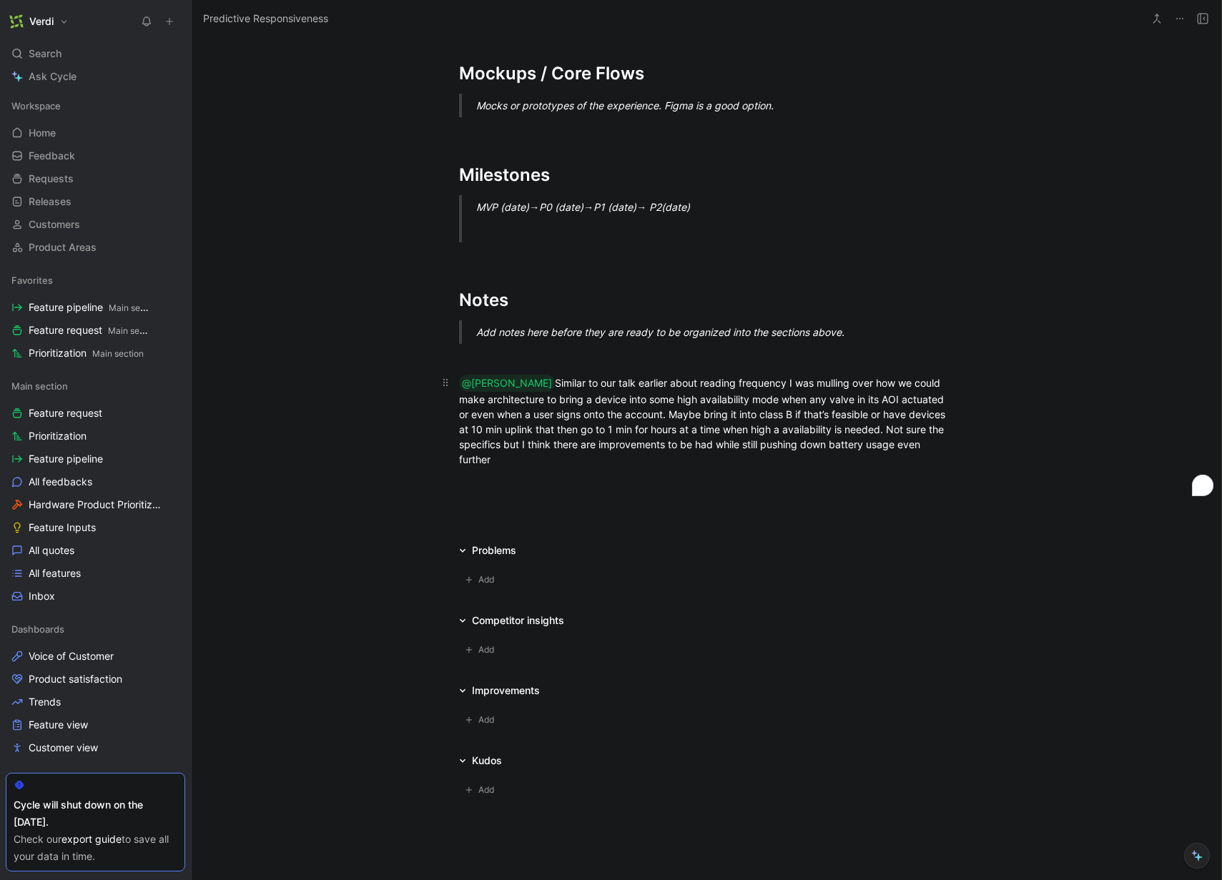
click at [564, 469] on p "@[PERSON_NAME] Similar to our talk earlier about reading frequency I was mullin…" at bounding box center [706, 421] width 549 height 101
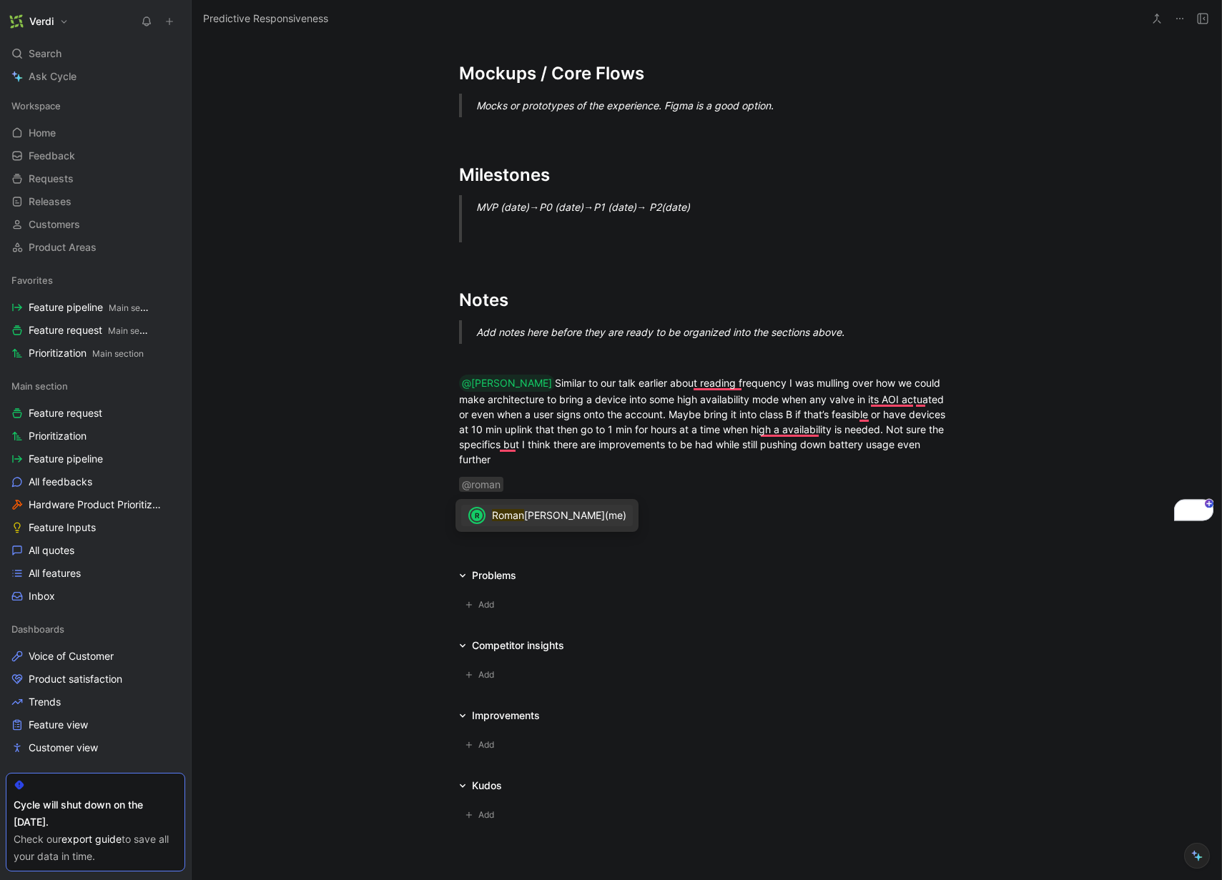
click at [551, 515] on span "[PERSON_NAME]" at bounding box center [564, 515] width 81 height 12
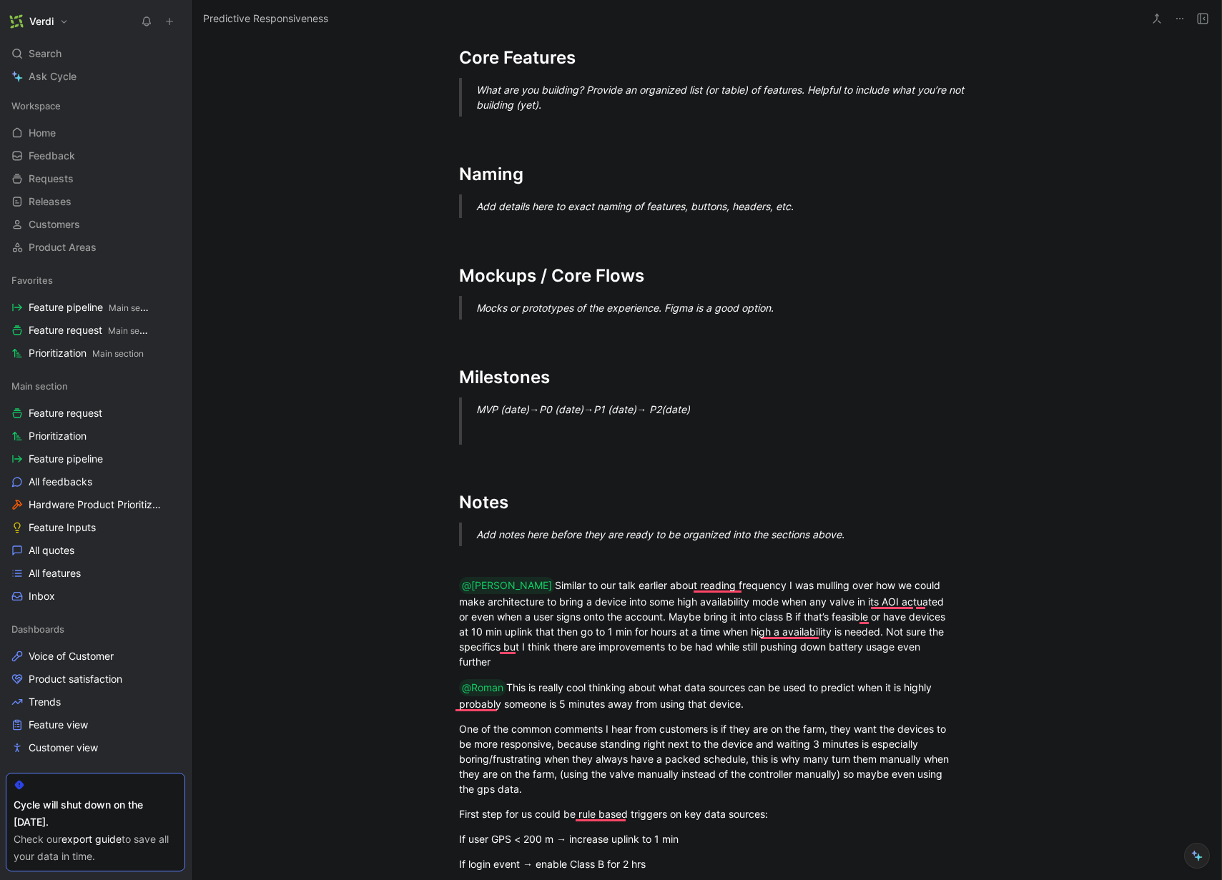
scroll to position [242, 0]
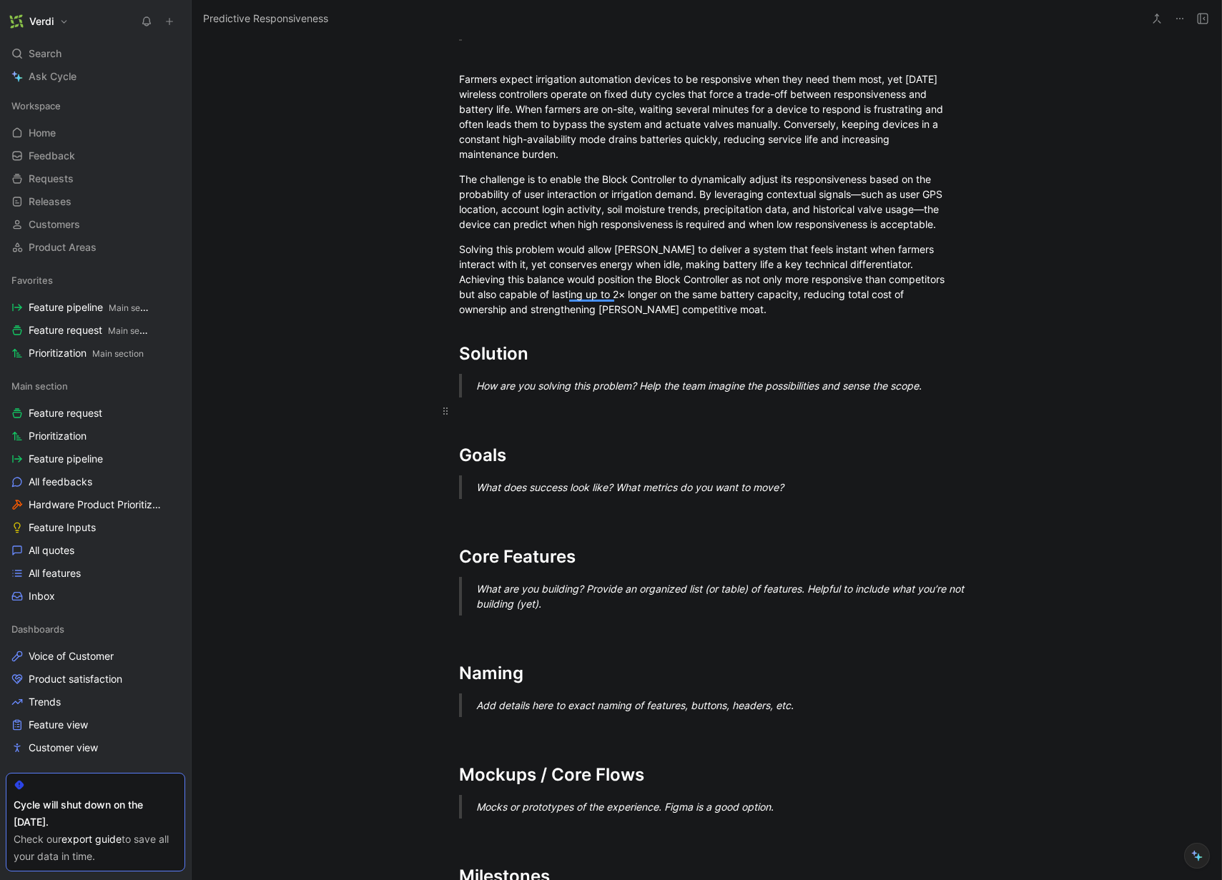
click at [507, 411] on div "To enrich screen reader interactions, please activate Accessibility in Grammarl…" at bounding box center [706, 410] width 495 height 15
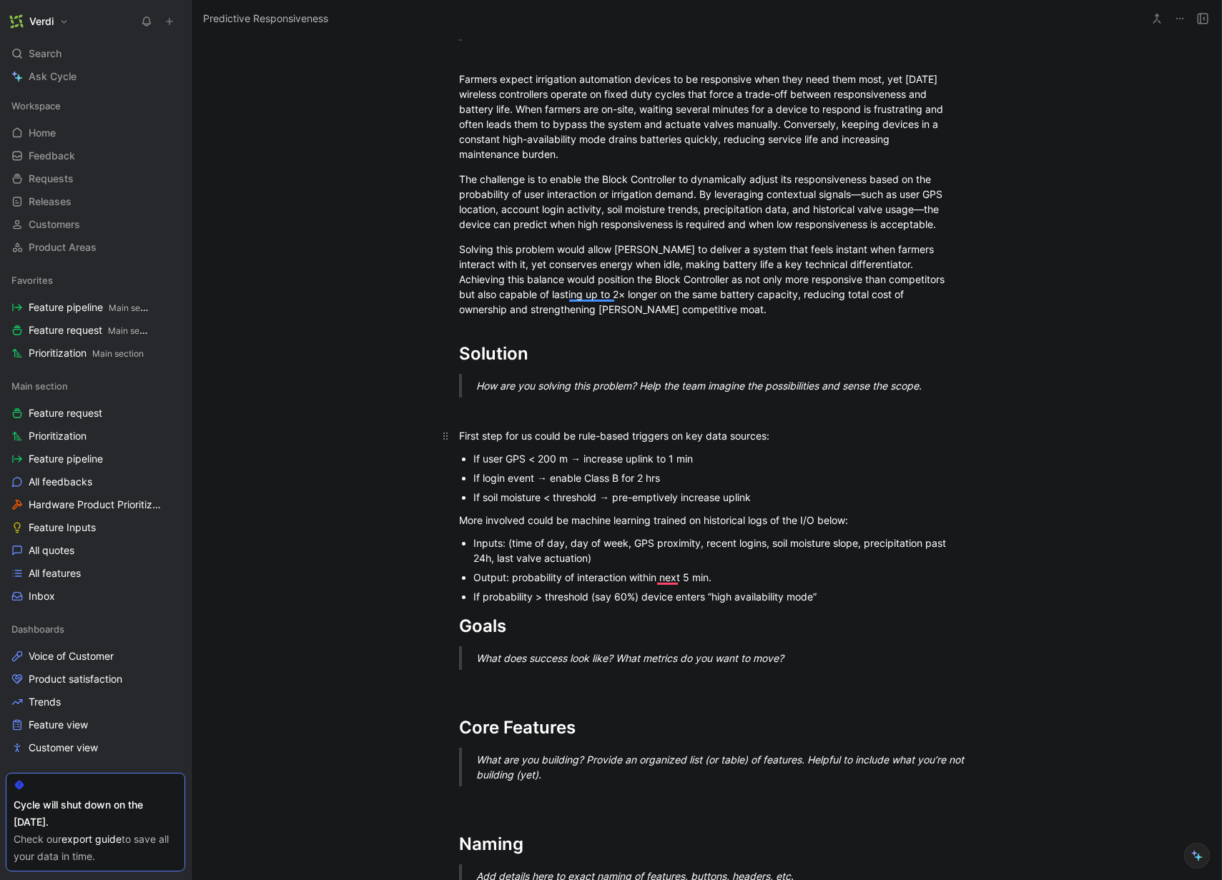
click at [528, 438] on div "First step for us could be rule-based triggers on key data sources:" at bounding box center [706, 435] width 495 height 15
drag, startPoint x: 491, startPoint y: 521, endPoint x: 642, endPoint y: 524, distance: 150.2
click at [630, 524] on div "More involved could be machine learning trained on historical logs of the I/O b…" at bounding box center [706, 520] width 495 height 15
click at [659, 526] on div "More involved could be machine learning trained on historical logs of the I/O b…" at bounding box center [706, 520] width 495 height 15
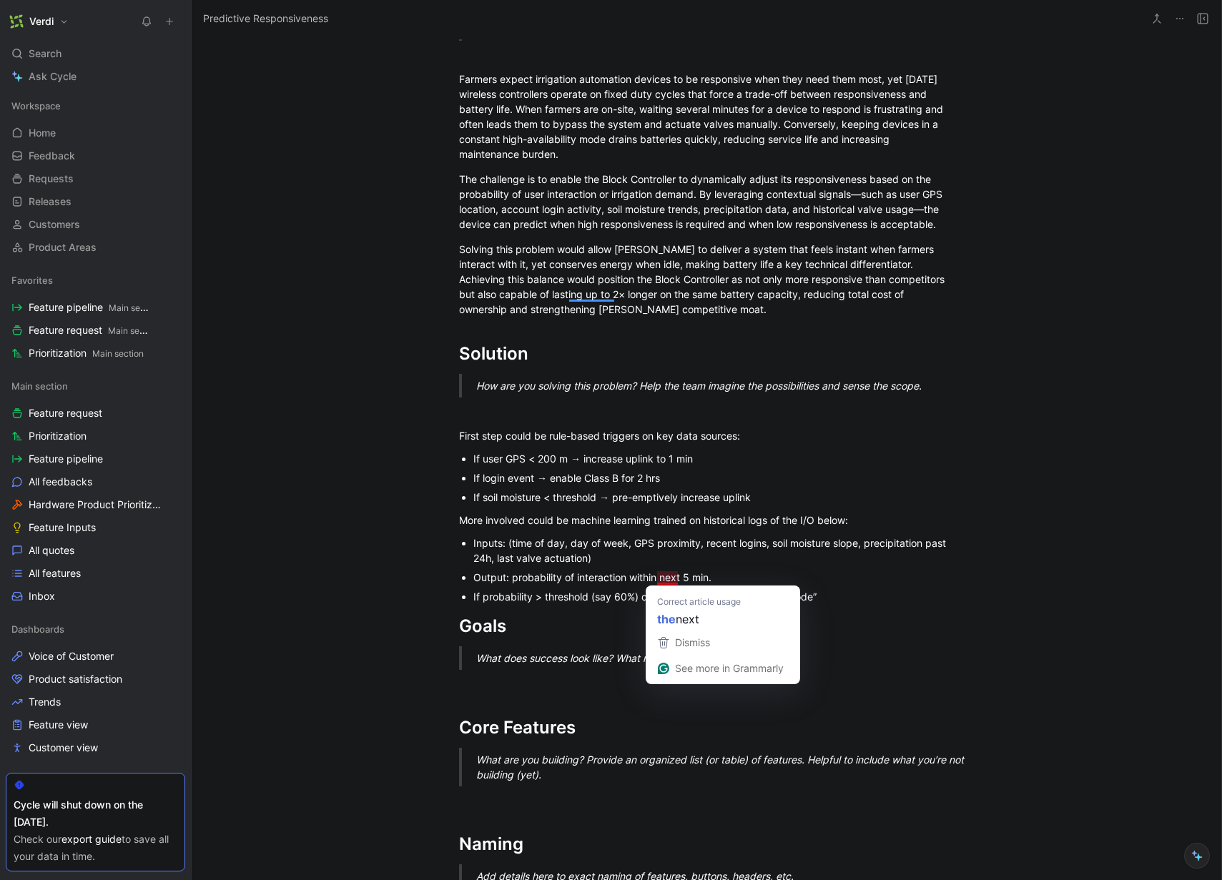
click at [733, 568] on p "Output: probability of interaction within next 5 min." at bounding box center [714, 577] width 481 height 19
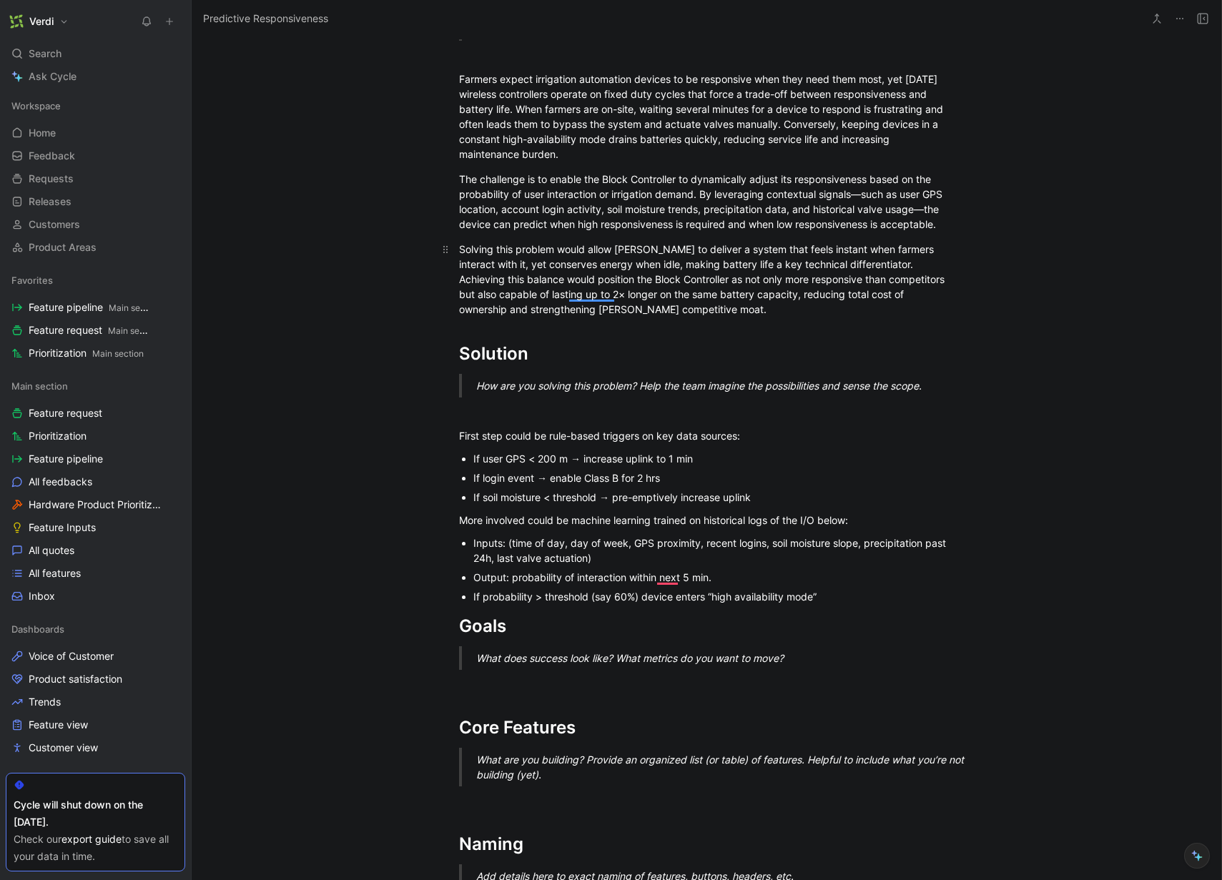
scroll to position [0, 0]
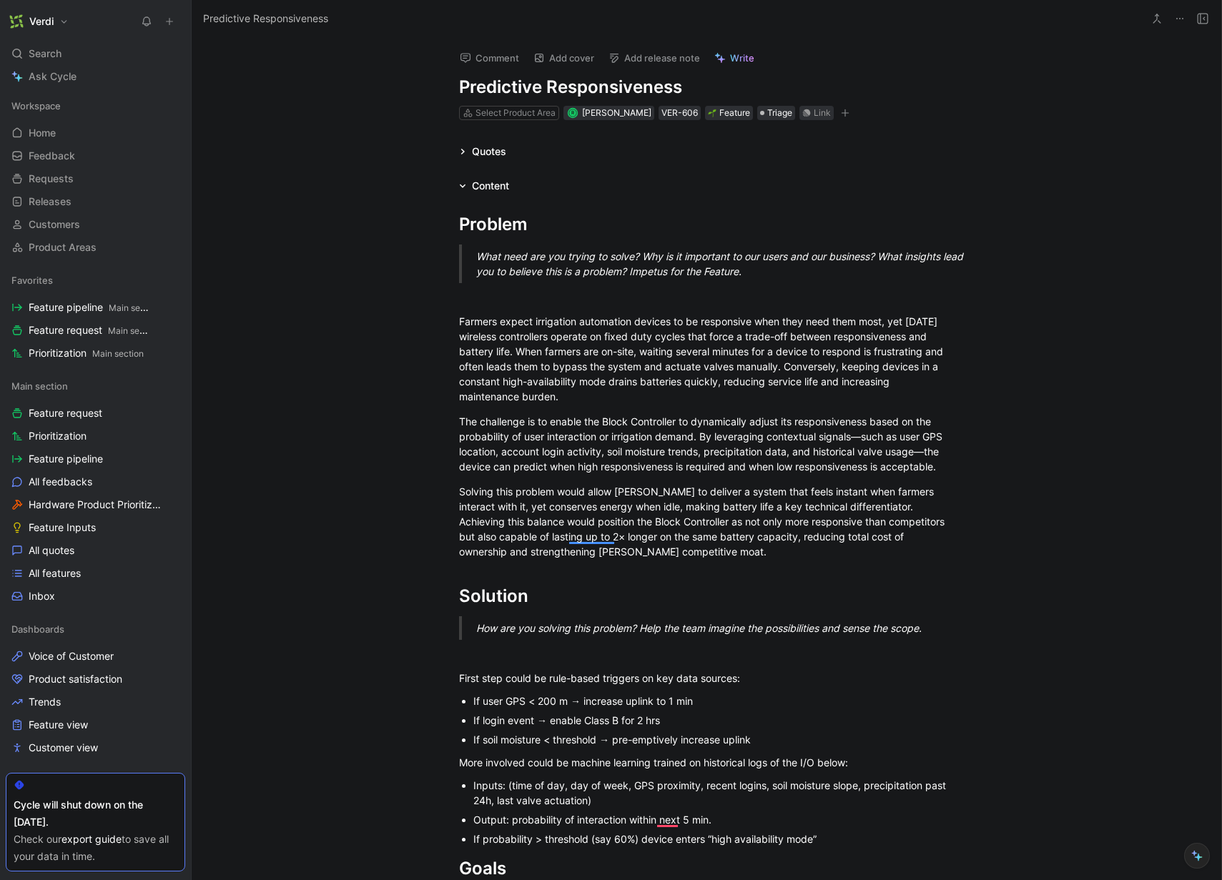
click at [479, 152] on div "Quotes" at bounding box center [489, 151] width 34 height 17
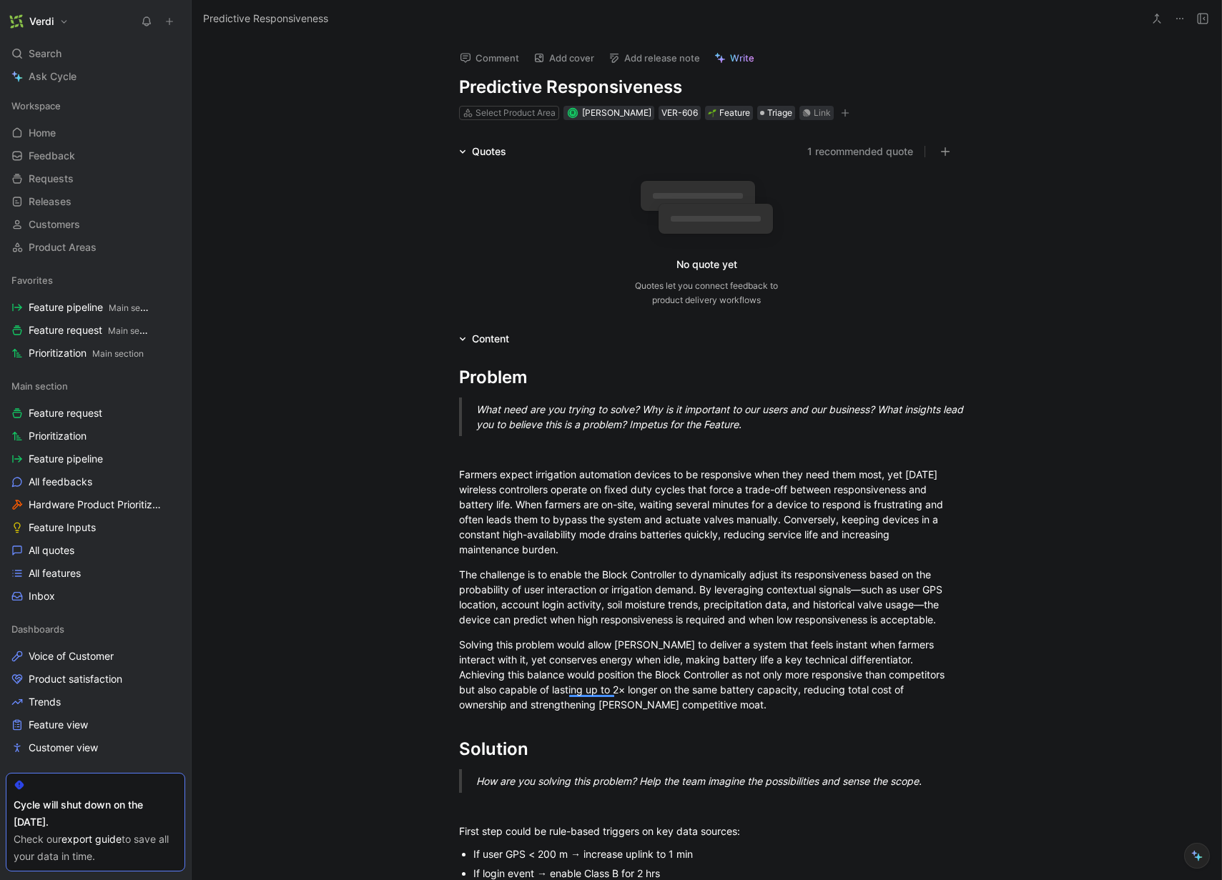
click at [830, 149] on button "1 recommended quote" at bounding box center [861, 151] width 106 height 17
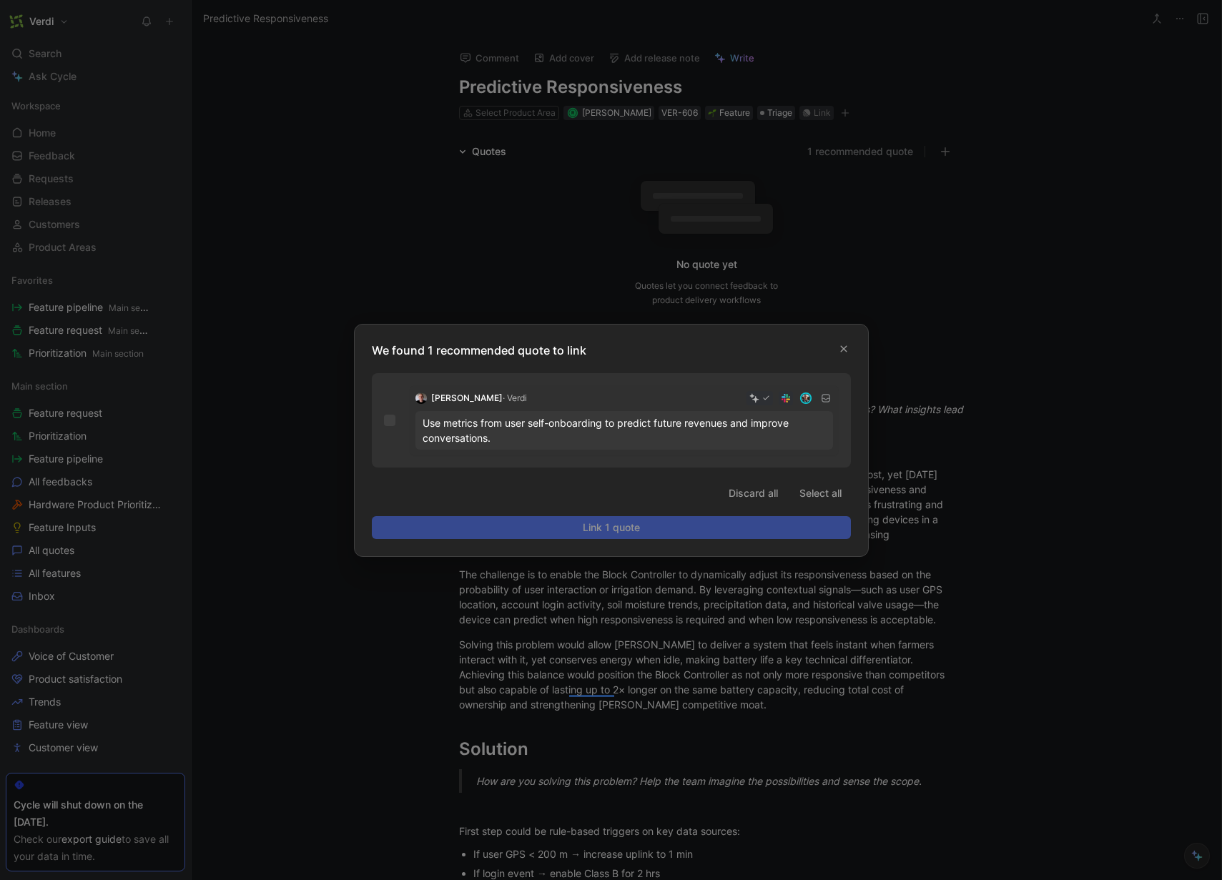
click at [872, 303] on div at bounding box center [611, 440] width 1222 height 880
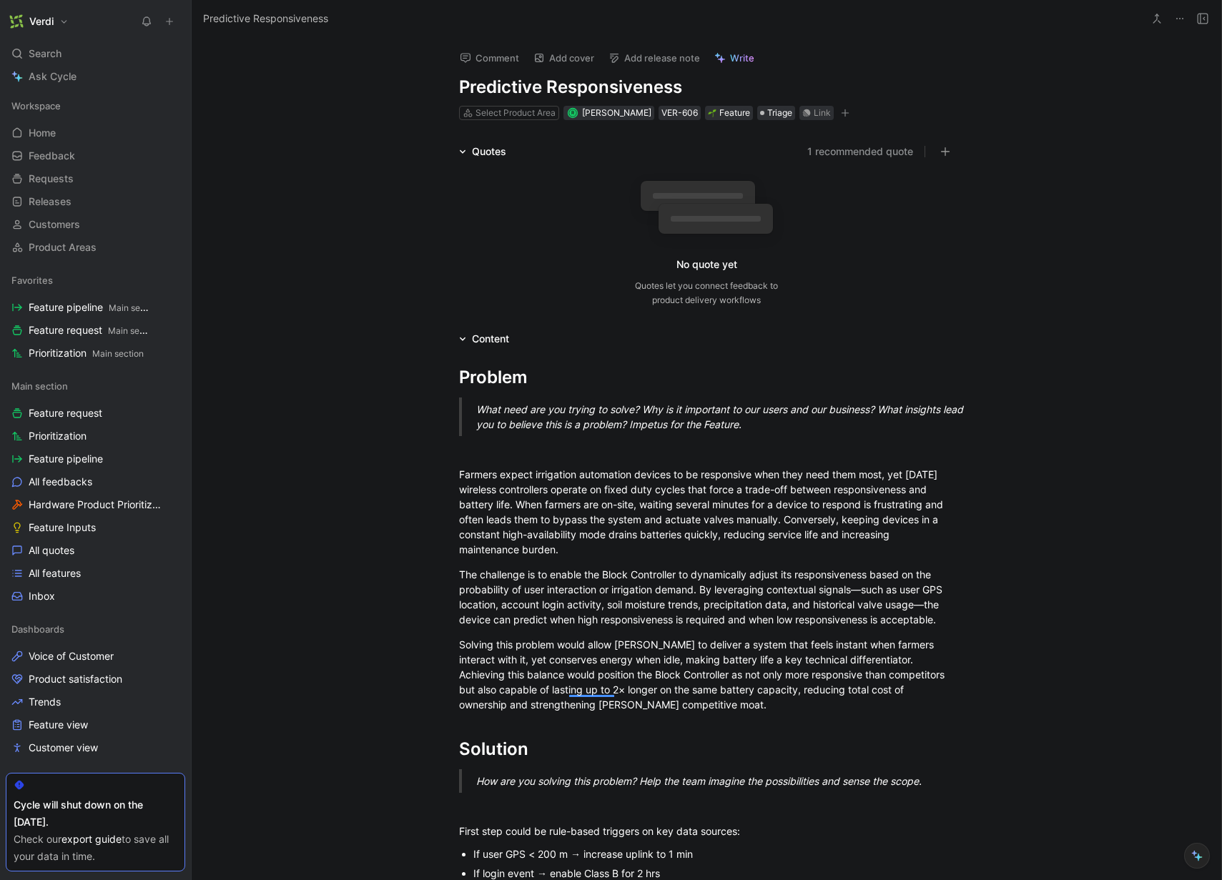
click at [461, 157] on div "Quotes" at bounding box center [482, 151] width 59 height 17
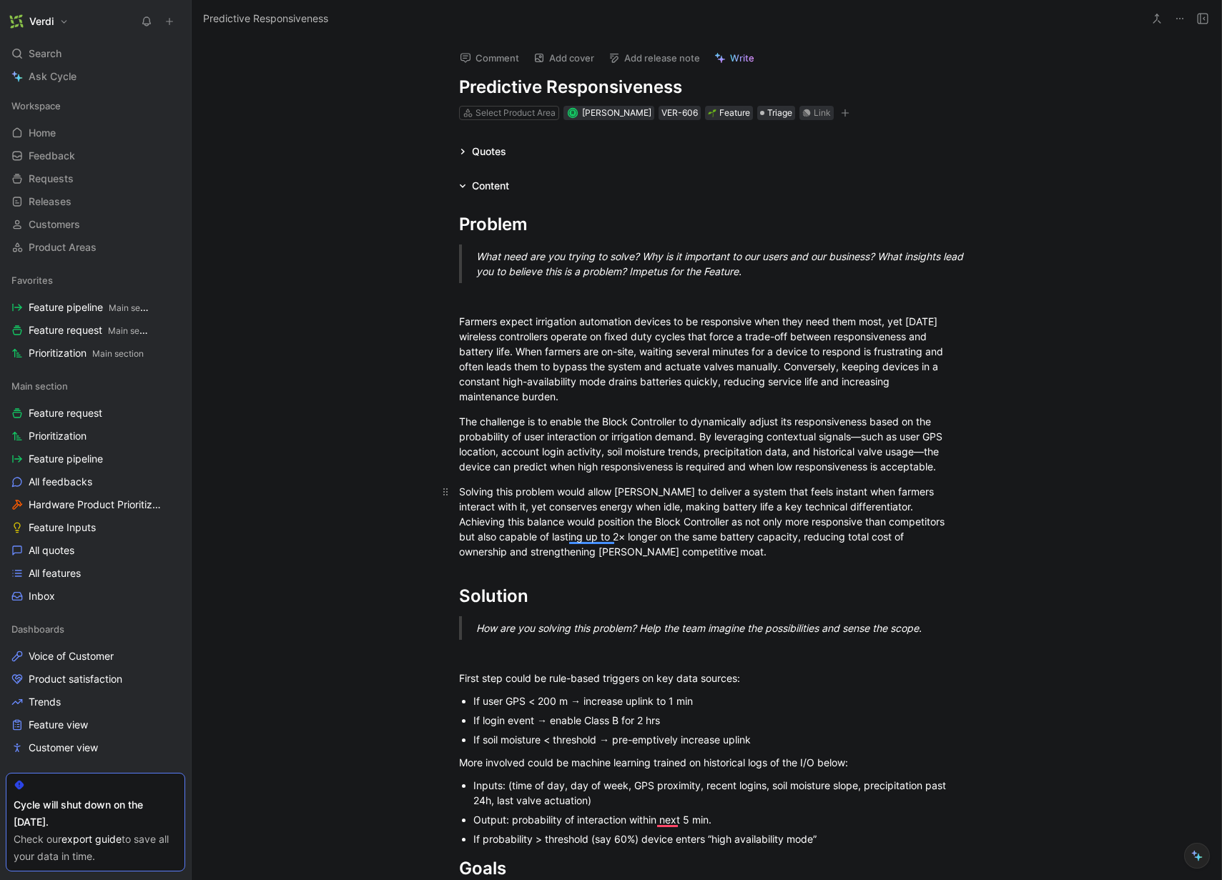
click at [621, 505] on div "Solving this problem would allow [PERSON_NAME] to deliver a system that feels i…" at bounding box center [706, 521] width 495 height 75
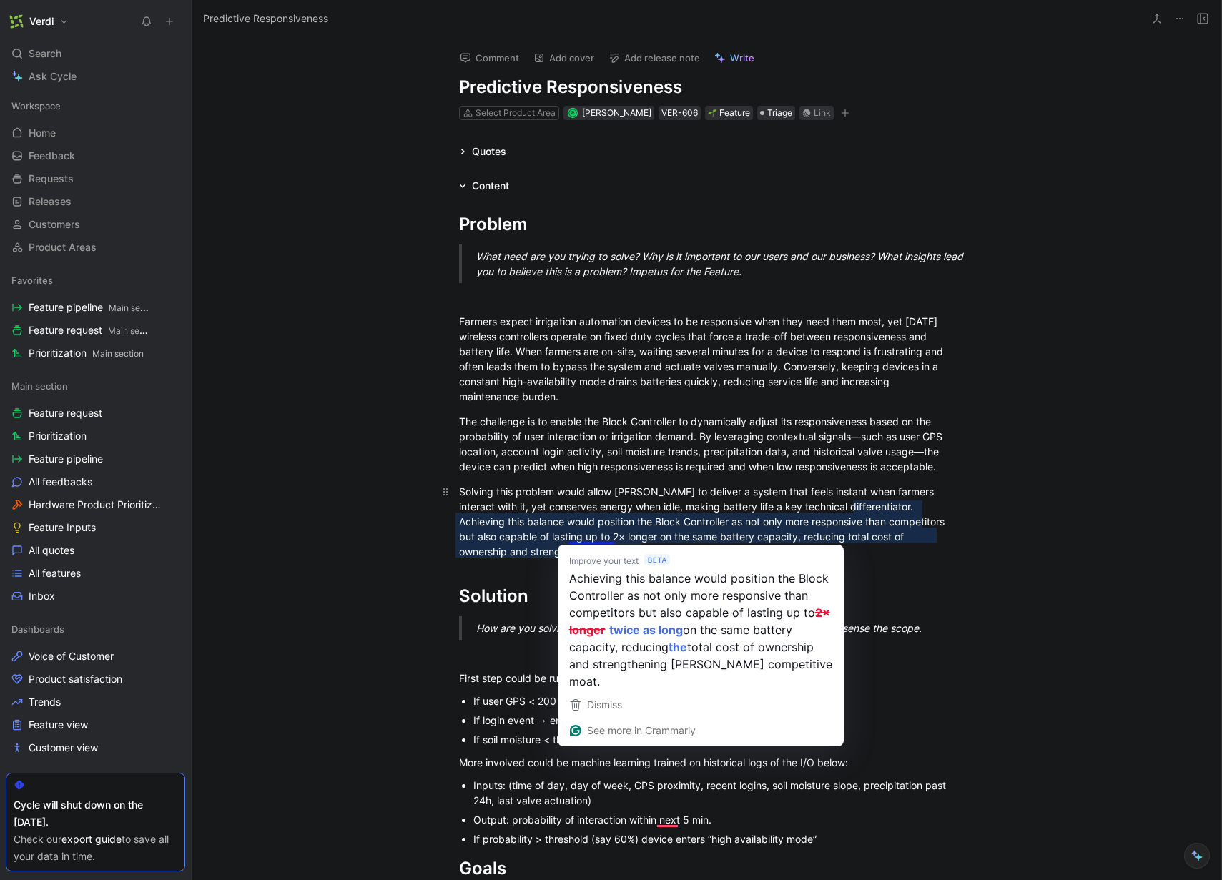
drag, startPoint x: 587, startPoint y: 502, endPoint x: 579, endPoint y: 499, distance: 8.0
click at [587, 502] on div "Solving this problem would allow [PERSON_NAME] to deliver a system that feels i…" at bounding box center [706, 521] width 495 height 75
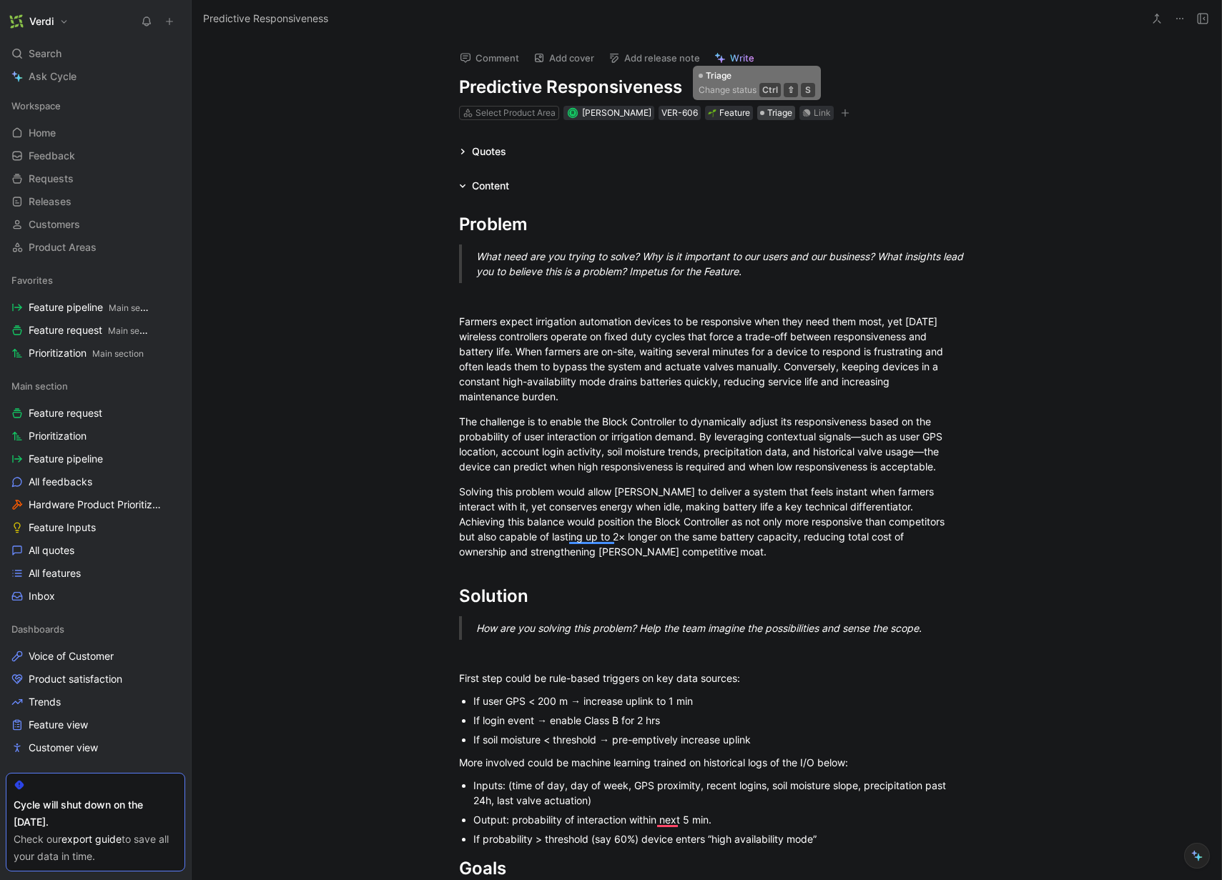
click at [767, 113] on span "Triage" at bounding box center [779, 113] width 25 height 14
